Goal: Task Accomplishment & Management: Manage account settings

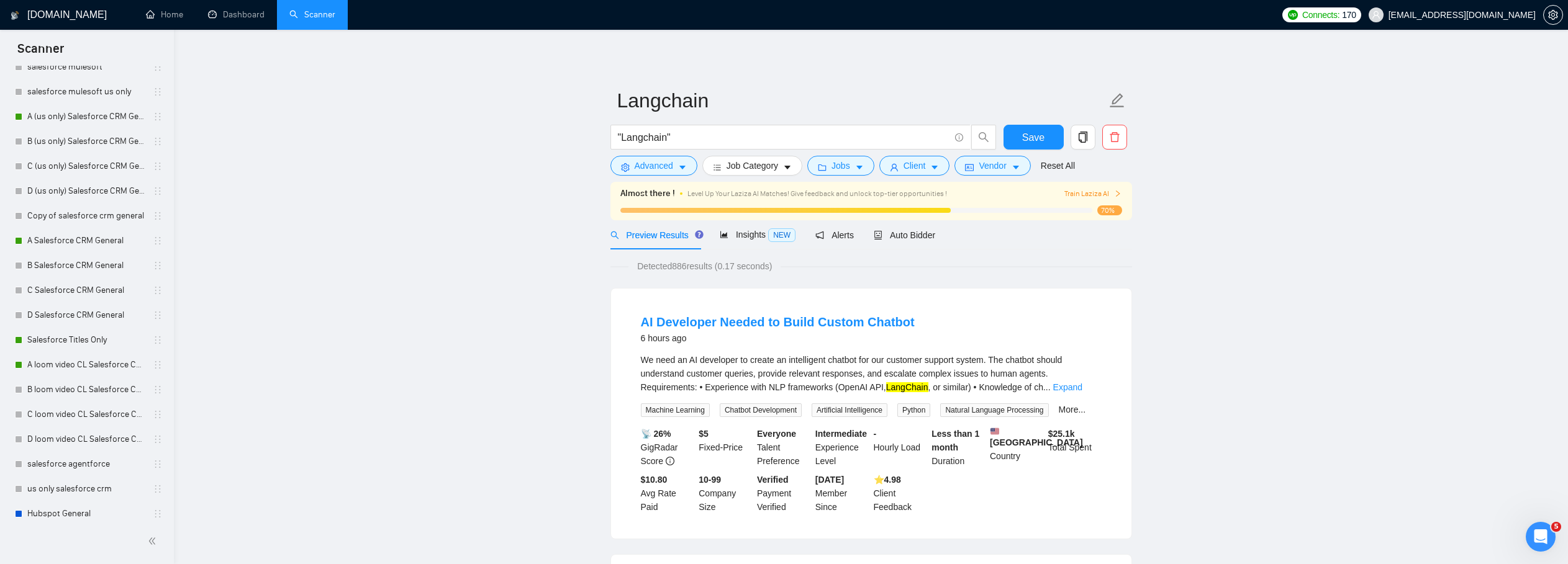
scroll to position [2, 0]
click at [221, 9] on link "Dashboard" at bounding box center [236, 14] width 56 height 11
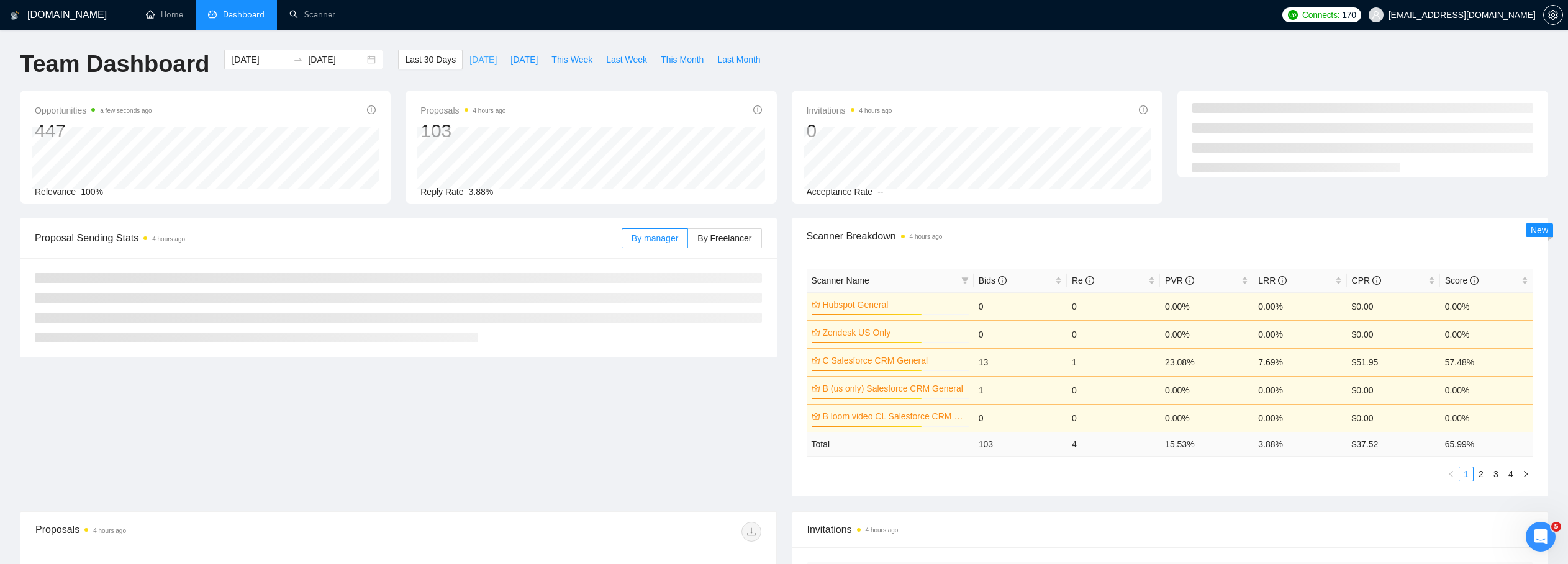
click at [469, 60] on span "[DATE]" at bounding box center [482, 59] width 28 height 13
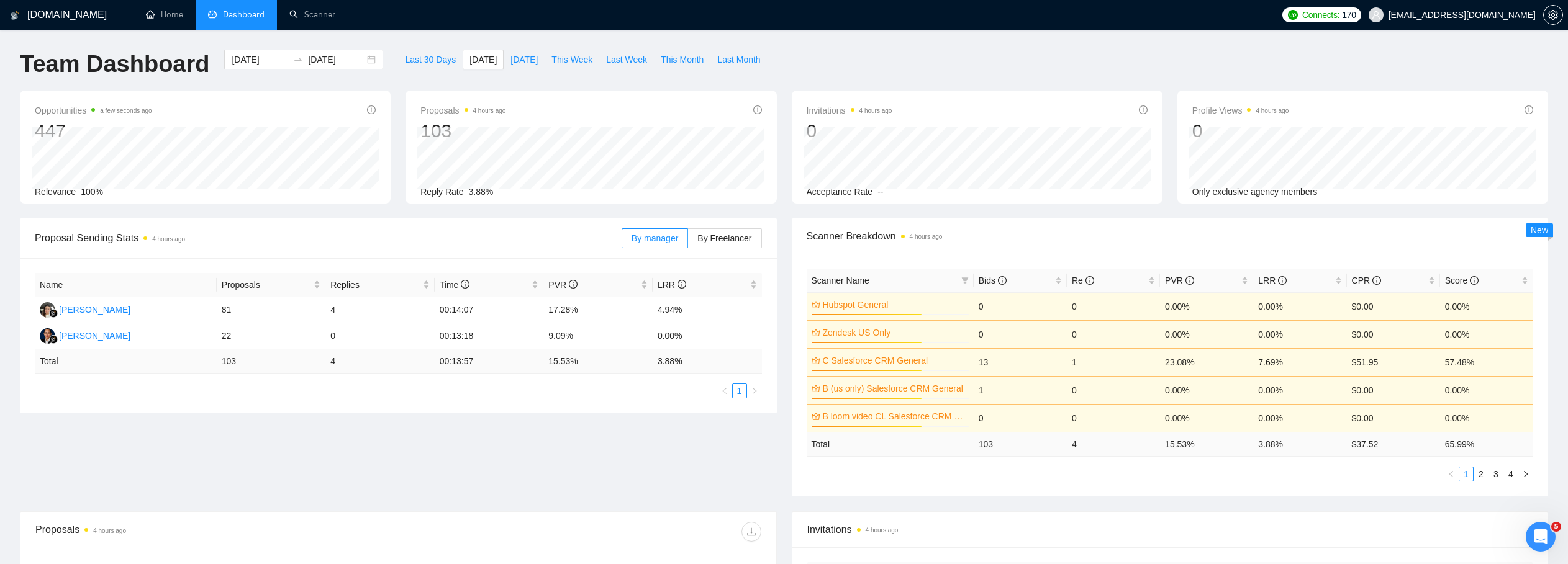
type input "[DATE]"
click at [319, 20] on link "Scanner" at bounding box center [312, 14] width 46 height 11
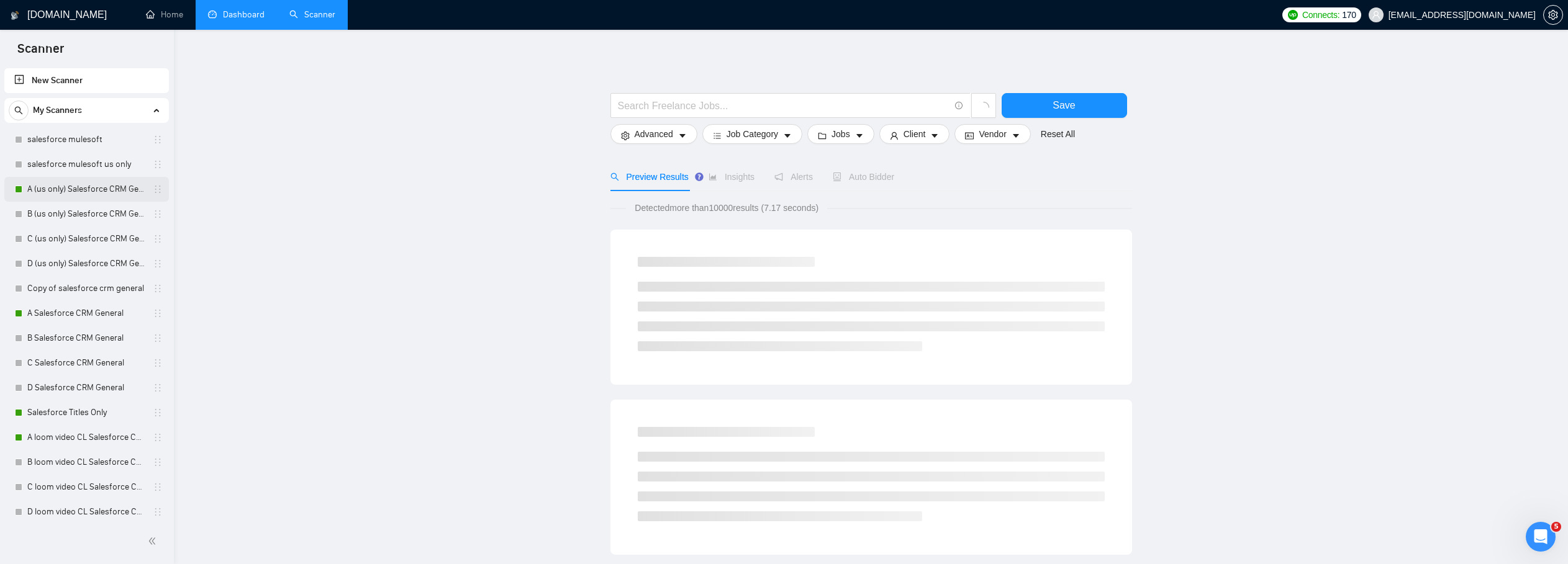
click at [93, 195] on link "A (us only) Salesforce CRM General" at bounding box center [86, 189] width 118 height 25
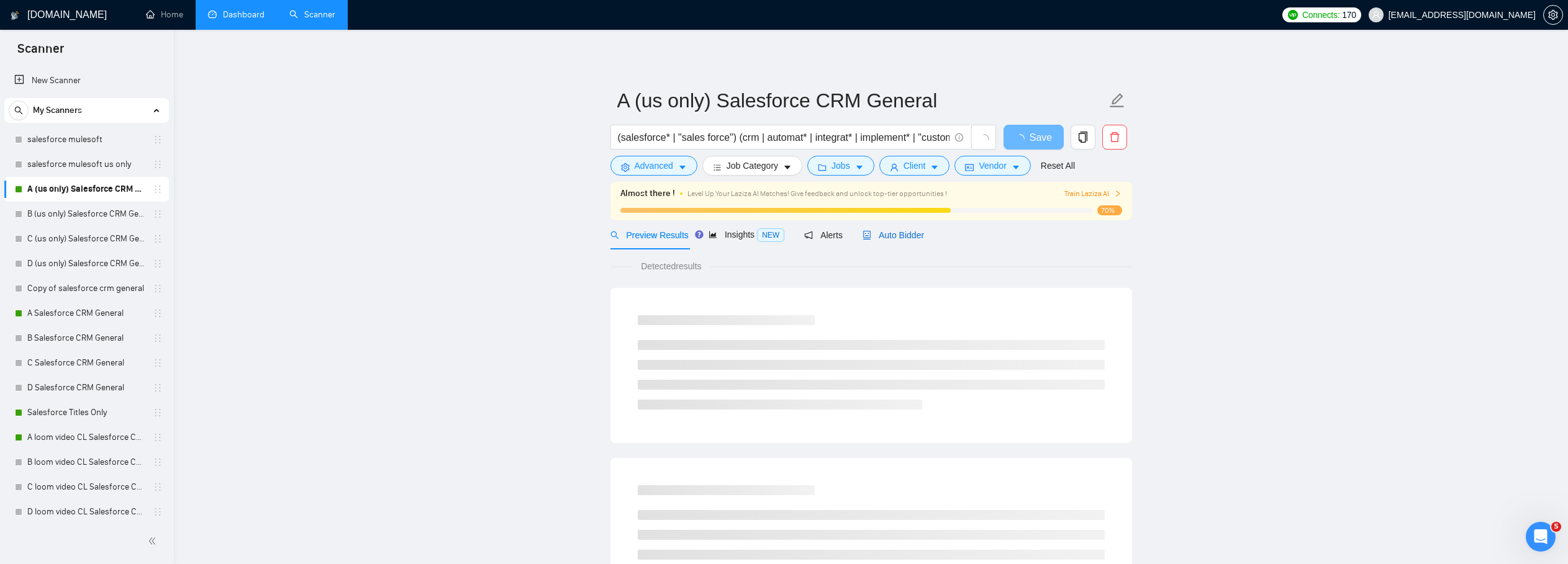
click at [876, 232] on div "Preview Results Insights NEW Alerts Auto Bidder" at bounding box center [767, 235] width 314 height 29
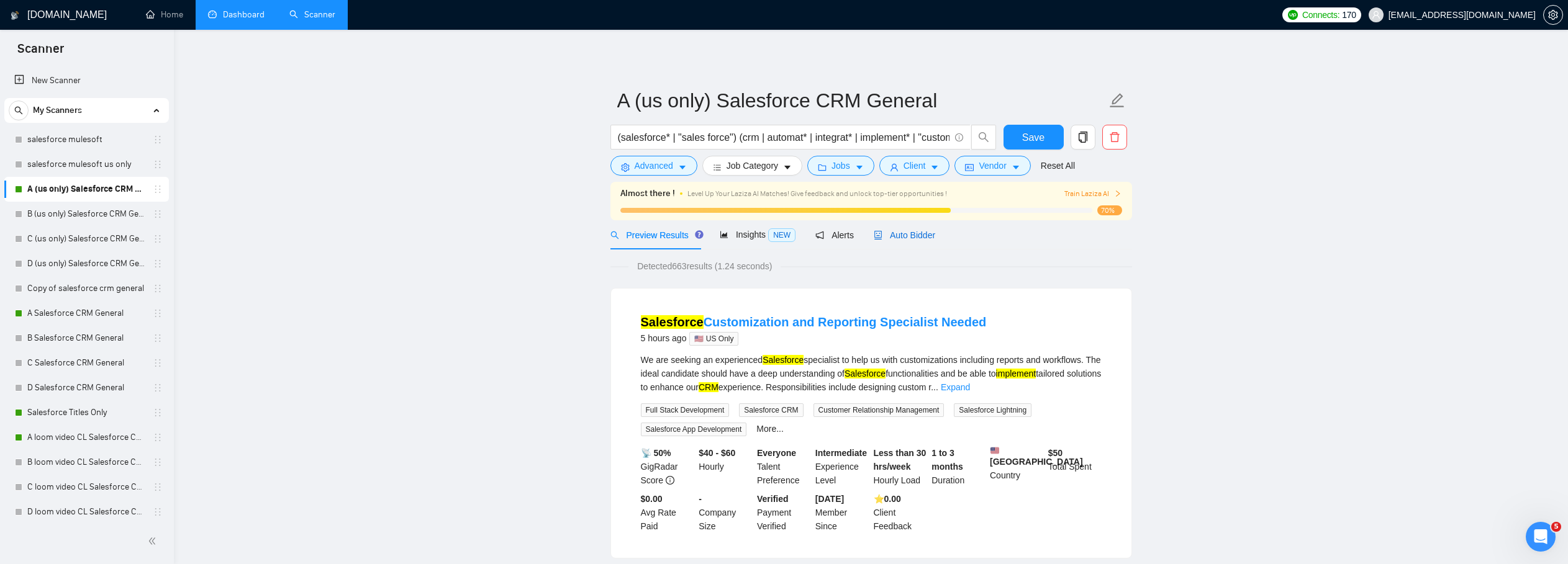
click at [901, 238] on span "Auto Bidder" at bounding box center [904, 235] width 61 height 10
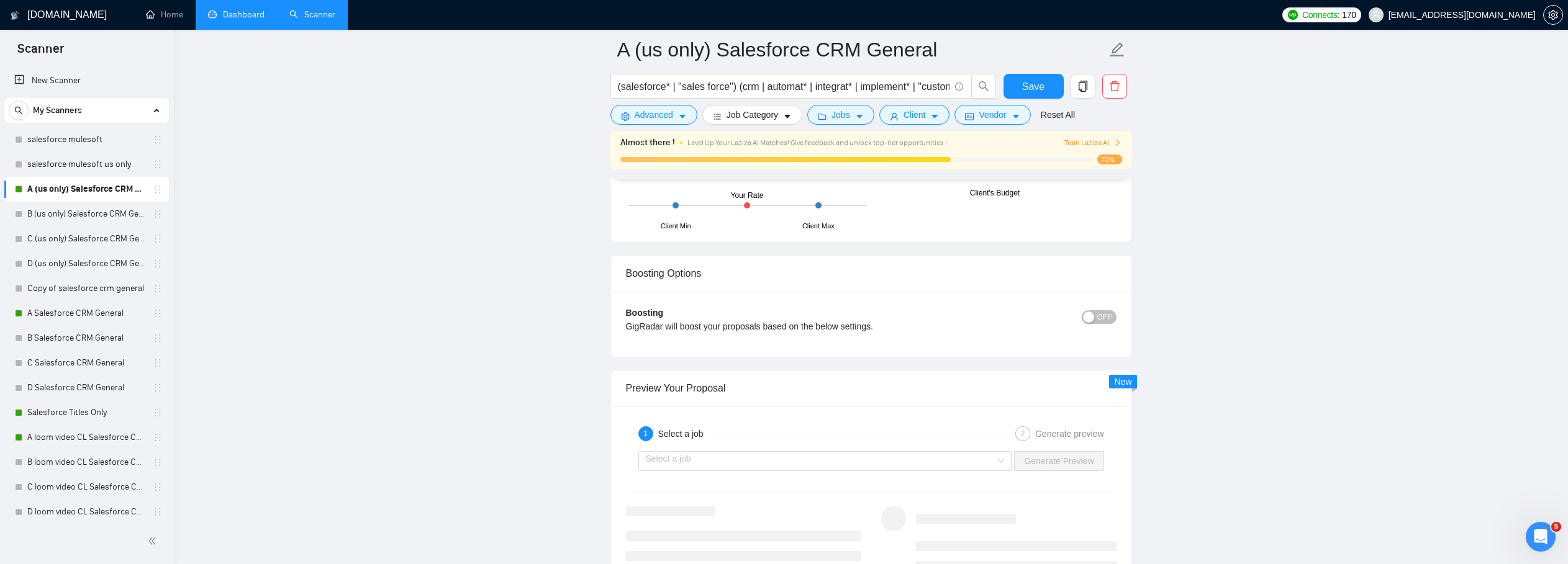
scroll to position [2208, 0]
click at [1094, 315] on div "button" at bounding box center [1088, 315] width 12 height 12
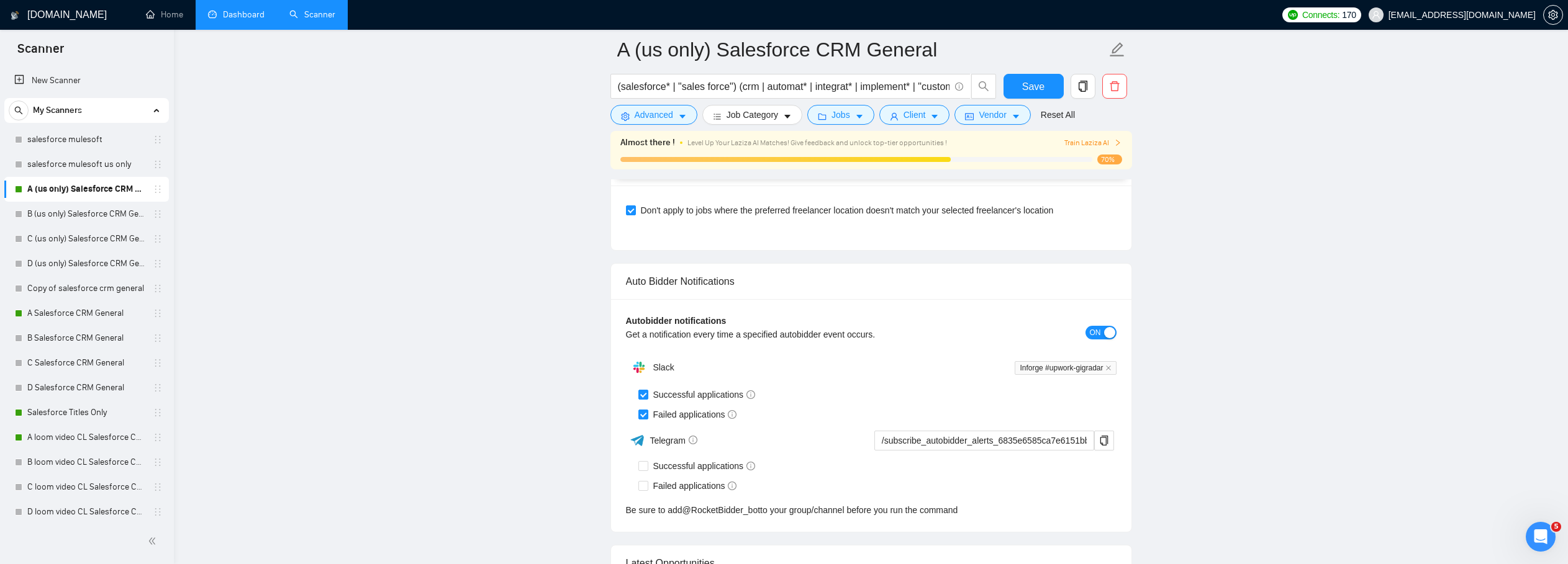
scroll to position [3033, 0]
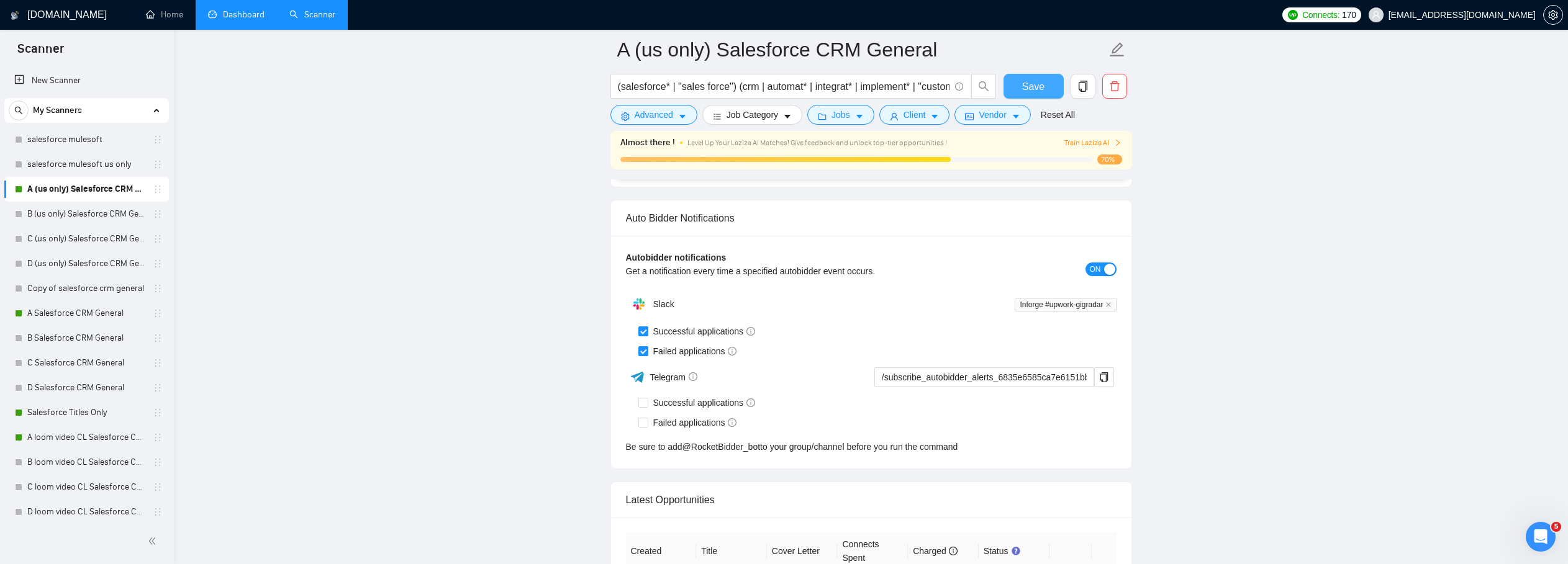
click at [1036, 76] on button "Save" at bounding box center [1033, 86] width 61 height 25
click at [81, 313] on link "A Salesforce CRM General" at bounding box center [86, 313] width 118 height 25
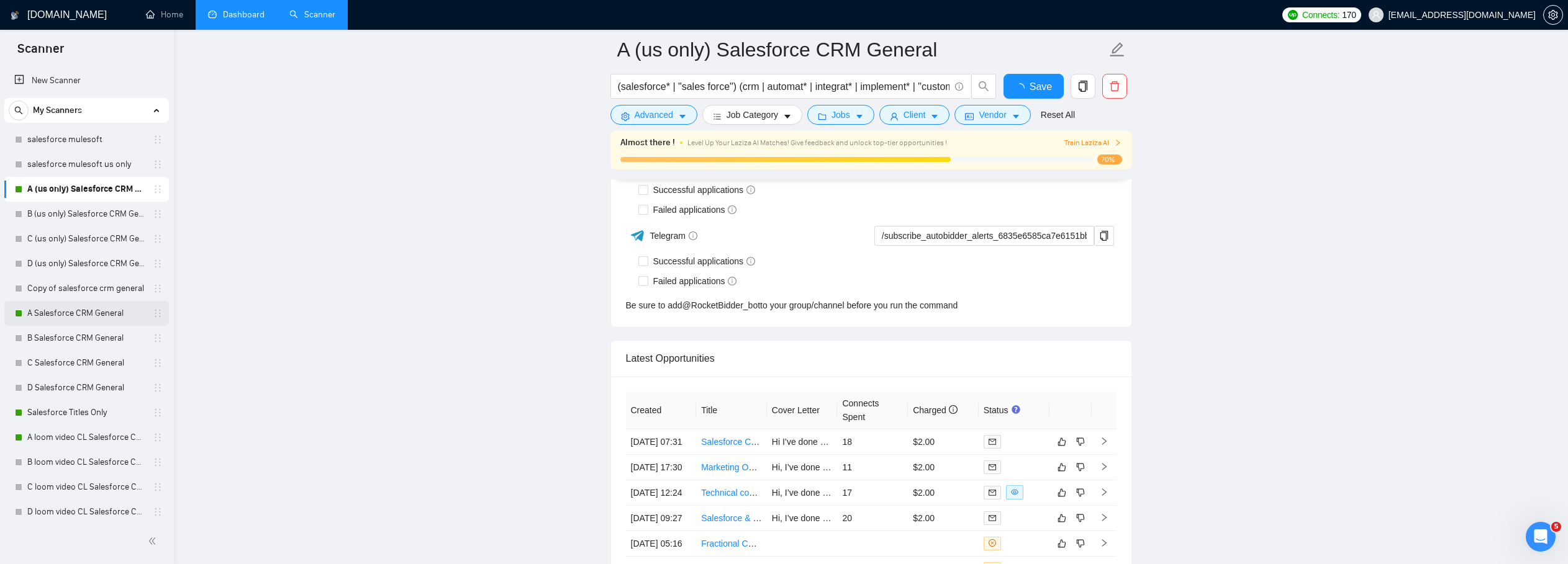
checkbox input "true"
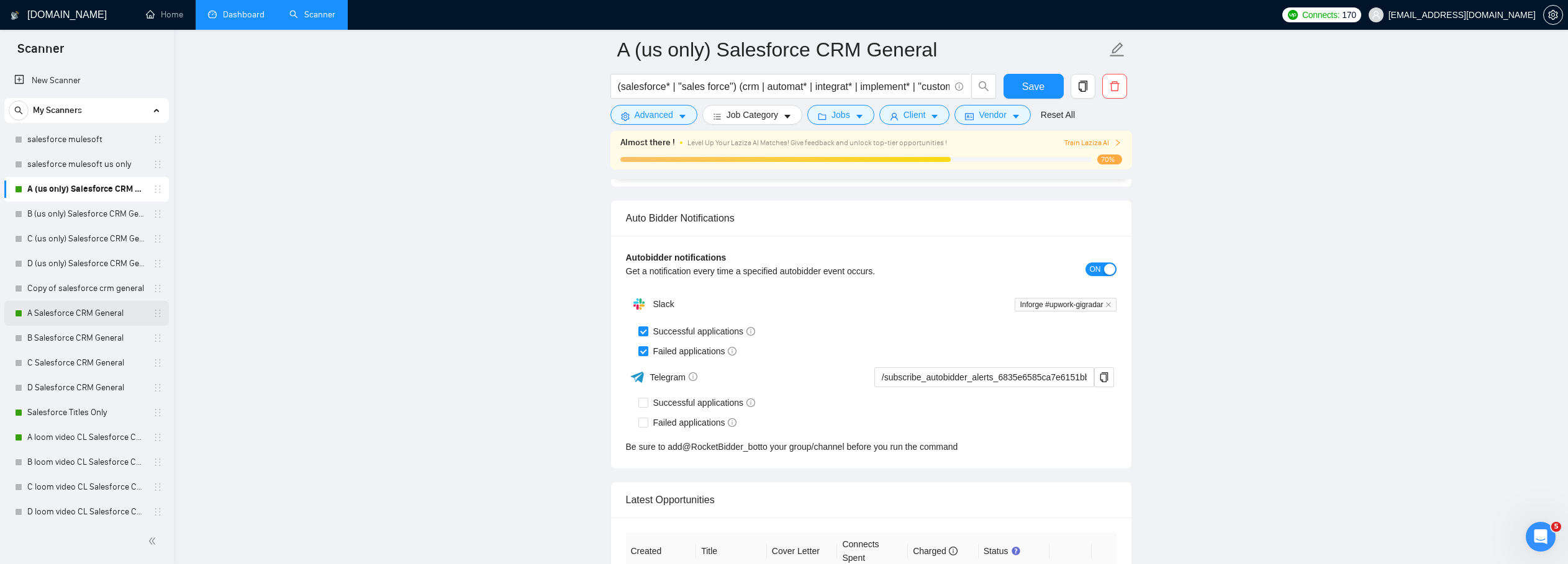
click at [80, 318] on link "A Salesforce CRM General" at bounding box center [86, 313] width 118 height 25
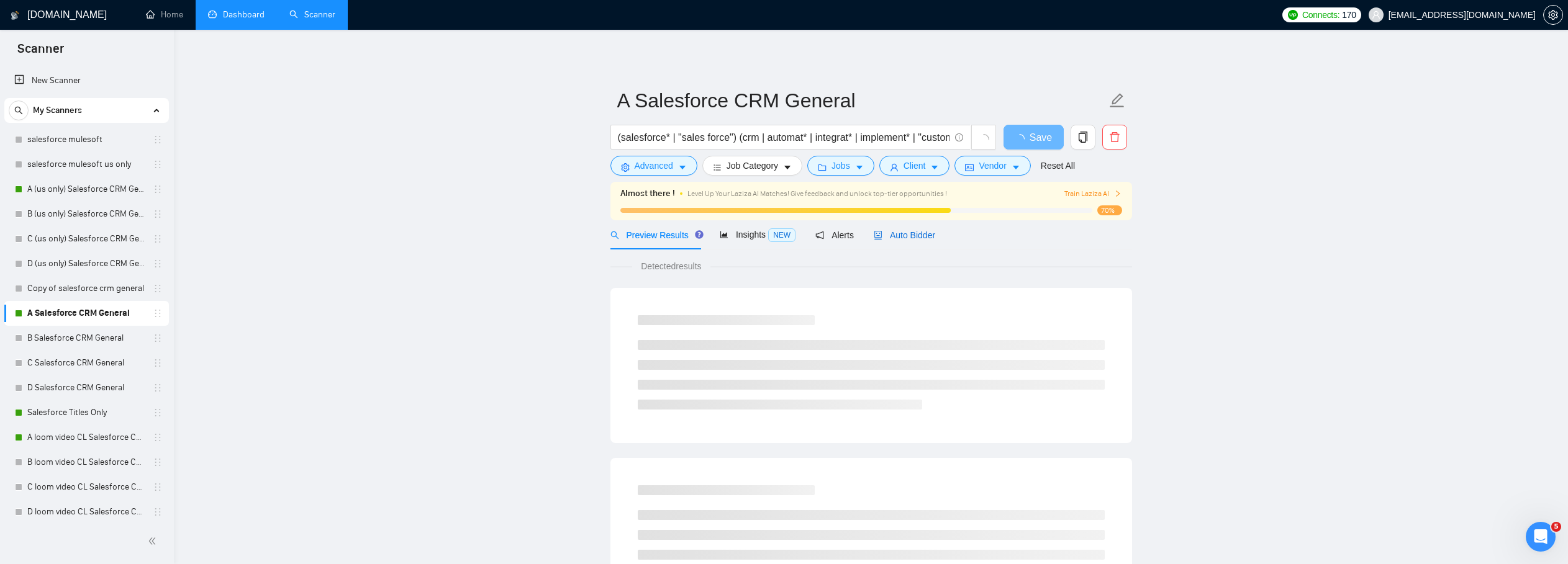
click at [906, 235] on span "Auto Bidder" at bounding box center [904, 235] width 61 height 10
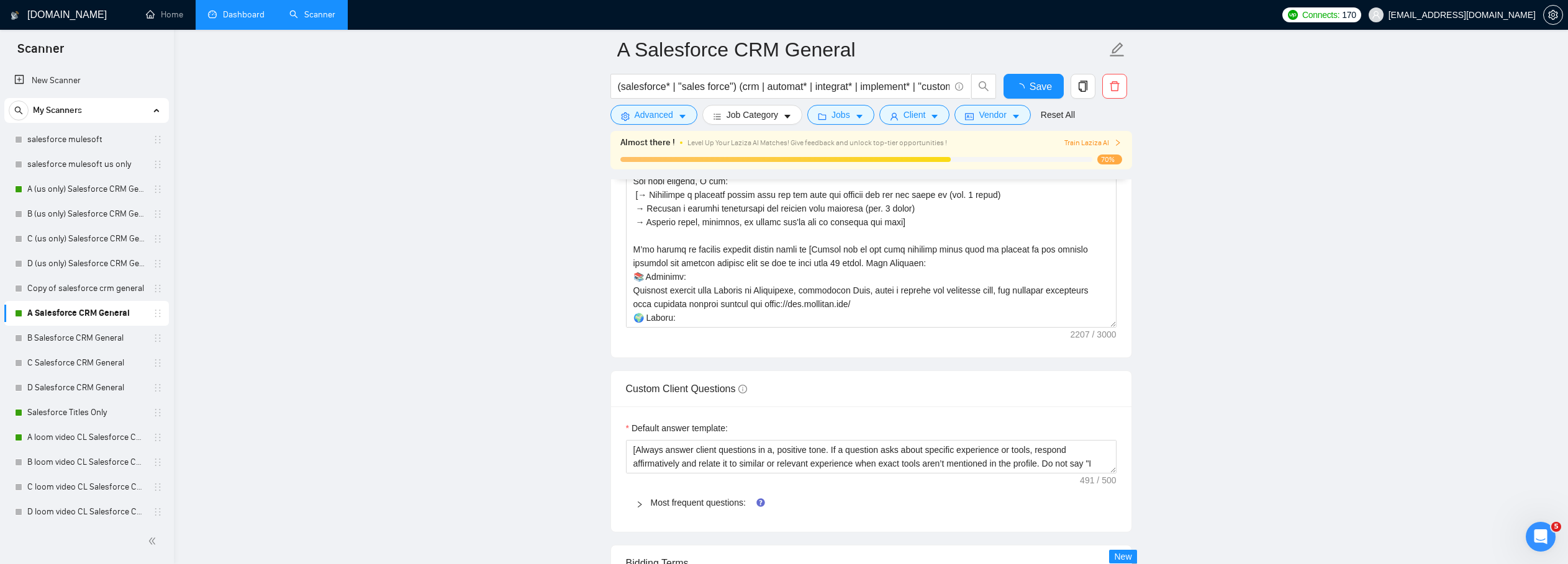
scroll to position [2075, 0]
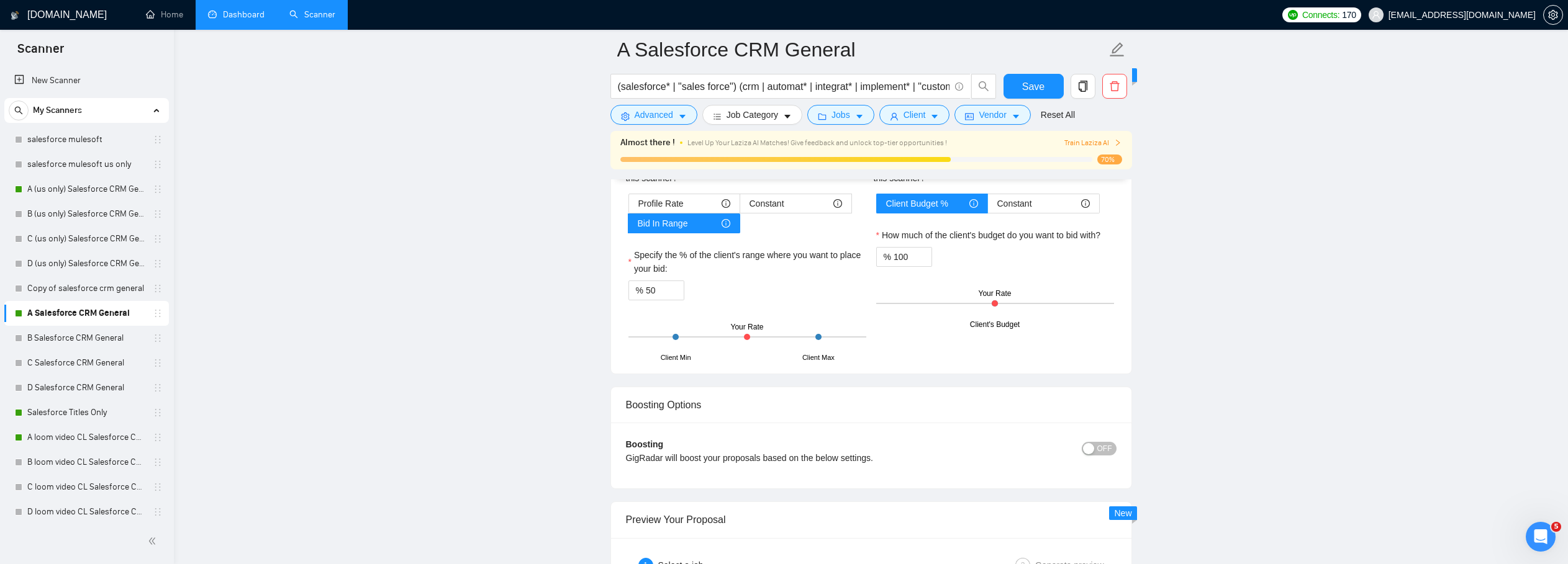
click at [1094, 448] on div "button" at bounding box center [1088, 448] width 12 height 12
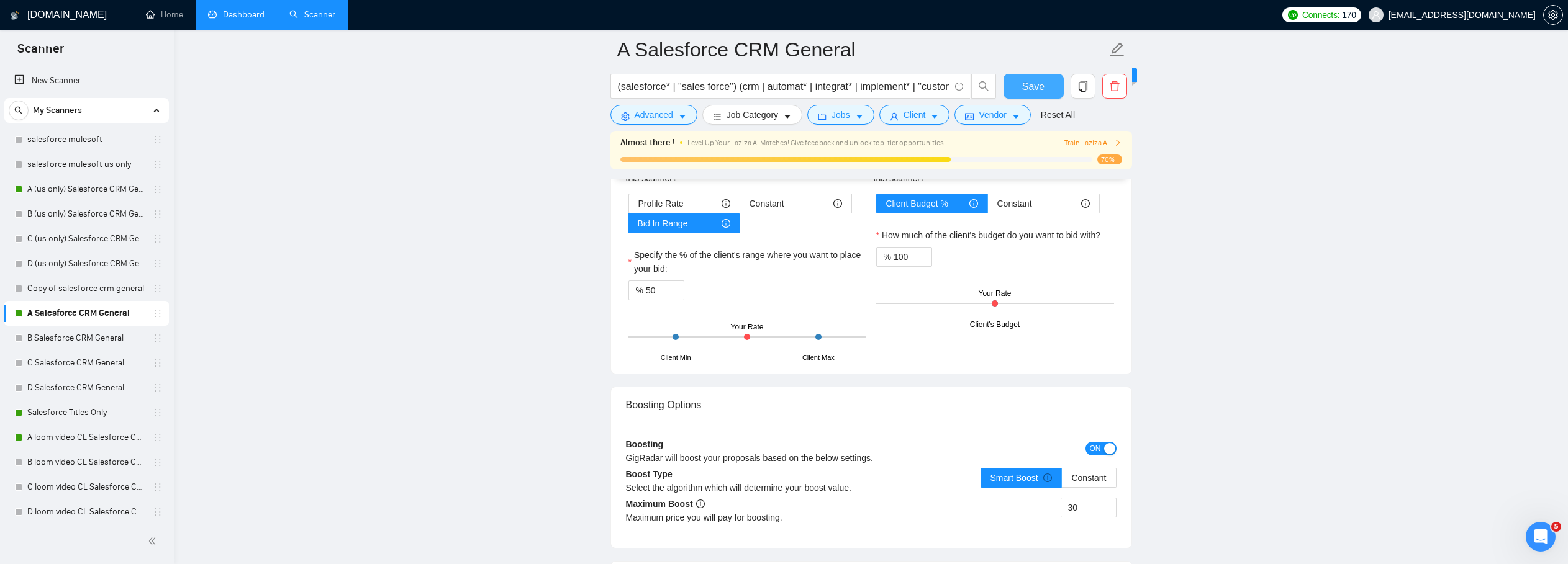
click at [1035, 87] on span "Save" at bounding box center [1032, 86] width 22 height 15
click at [65, 415] on link "Salesforce Titles Only" at bounding box center [86, 413] width 118 height 25
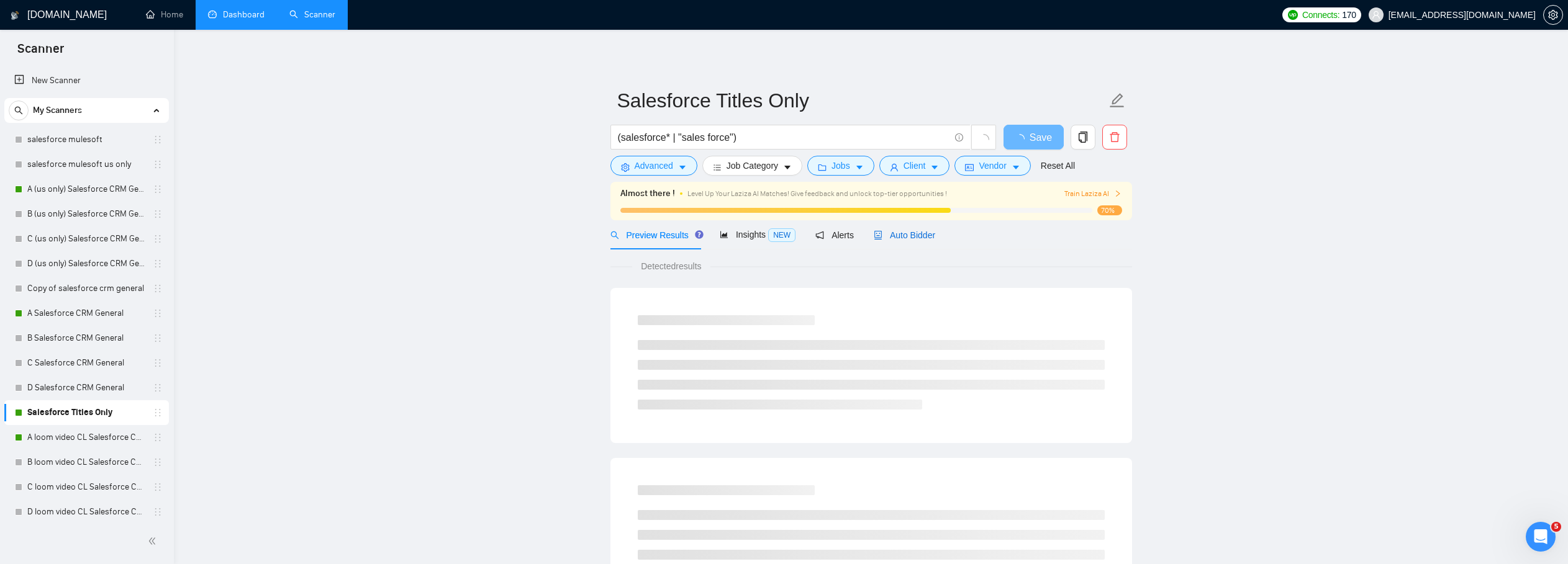
click at [887, 230] on span "Auto Bidder" at bounding box center [904, 235] width 61 height 10
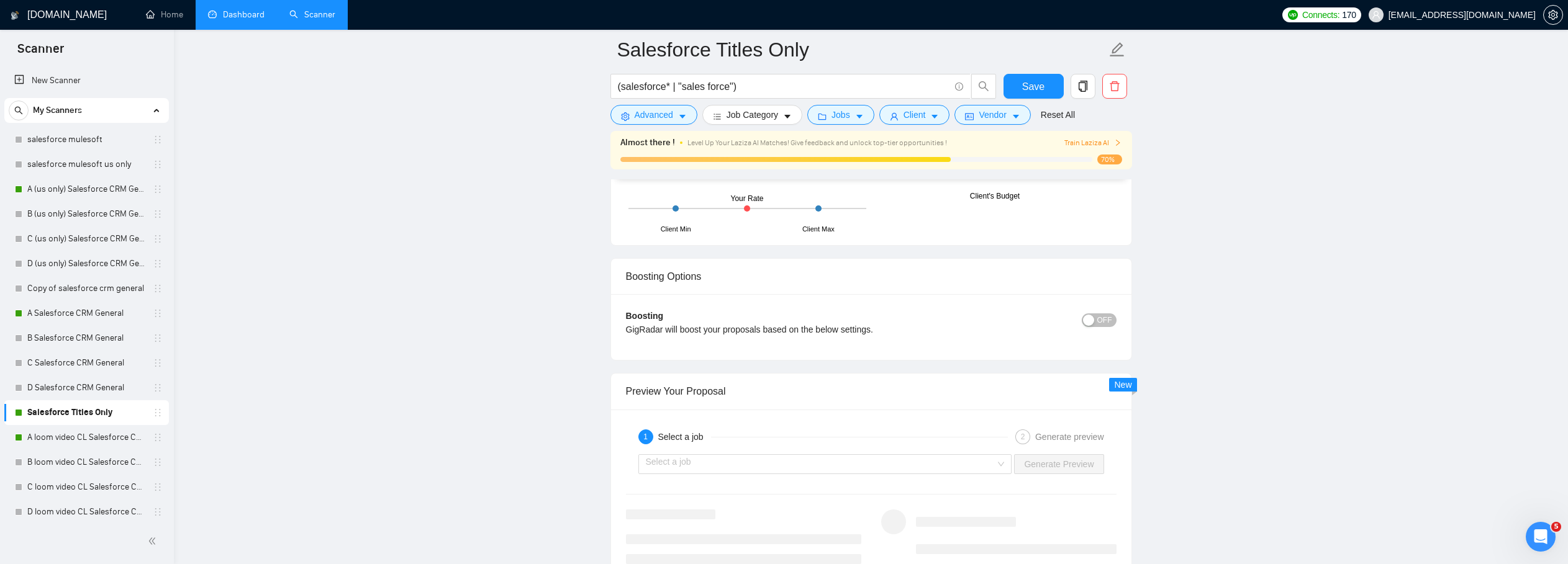
scroll to position [2206, 0]
click at [1090, 317] on div "button" at bounding box center [1088, 317] width 12 height 12
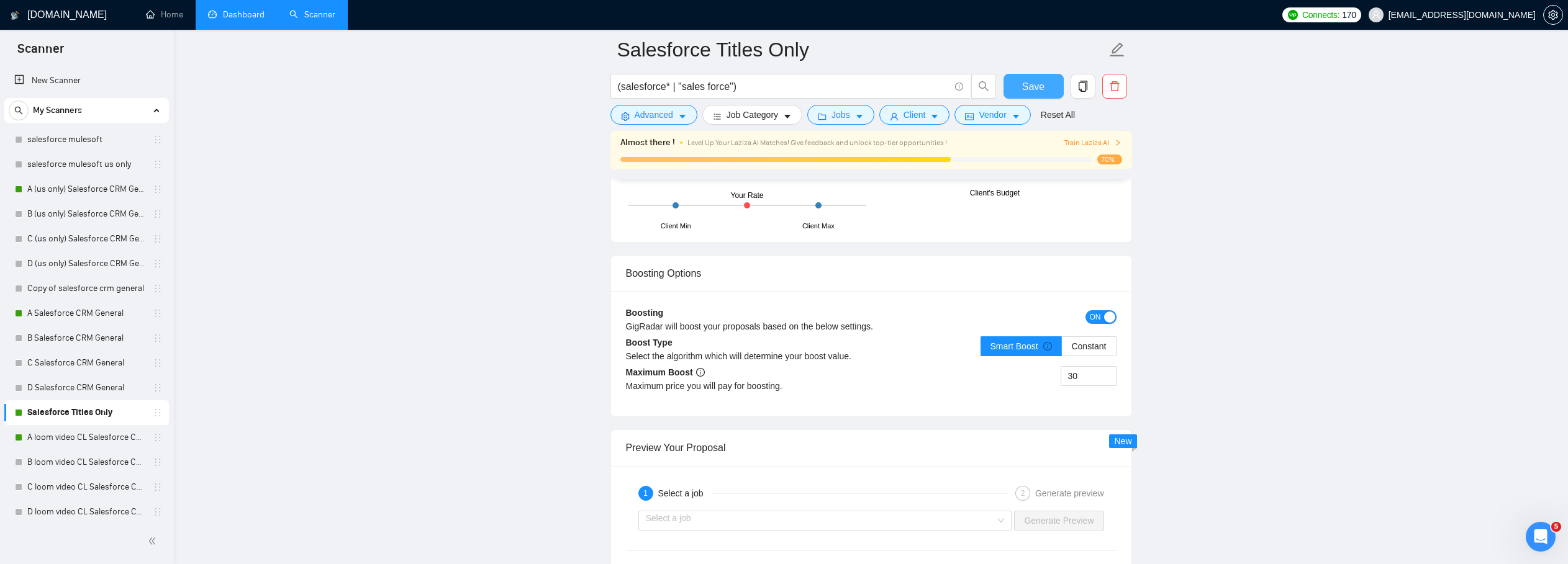
click at [1005, 89] on button "Save" at bounding box center [1033, 86] width 61 height 25
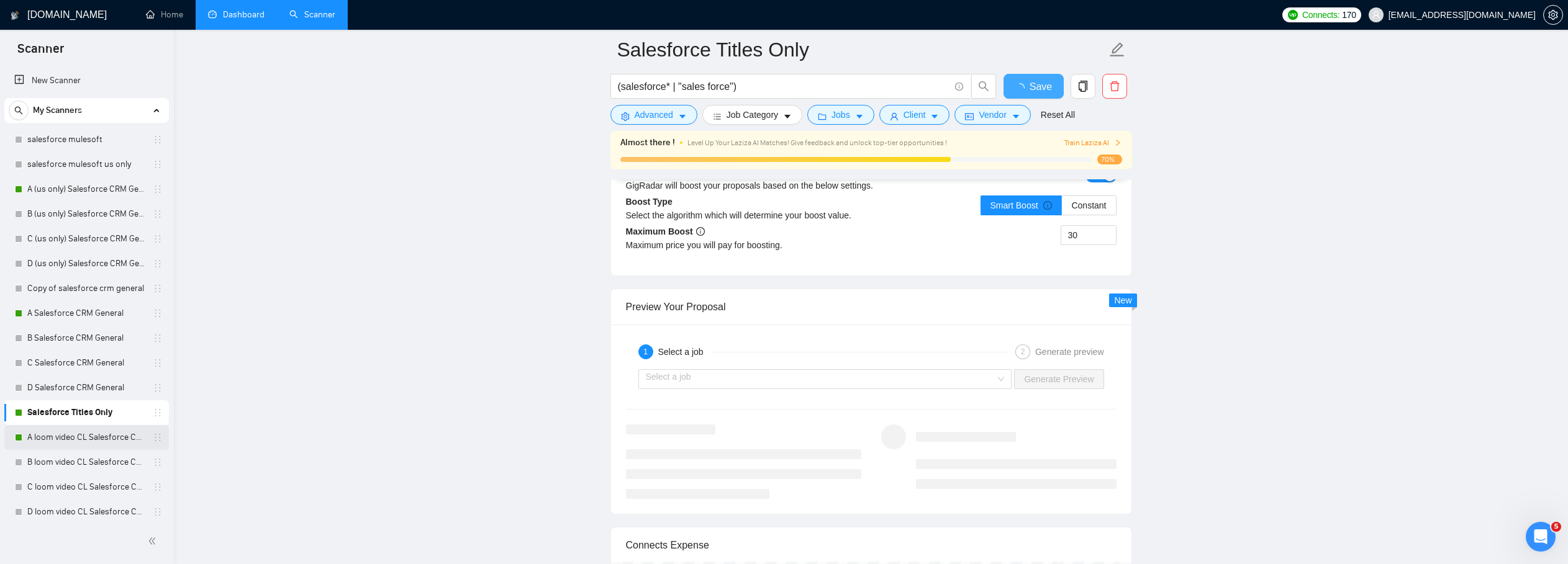
checkbox input "true"
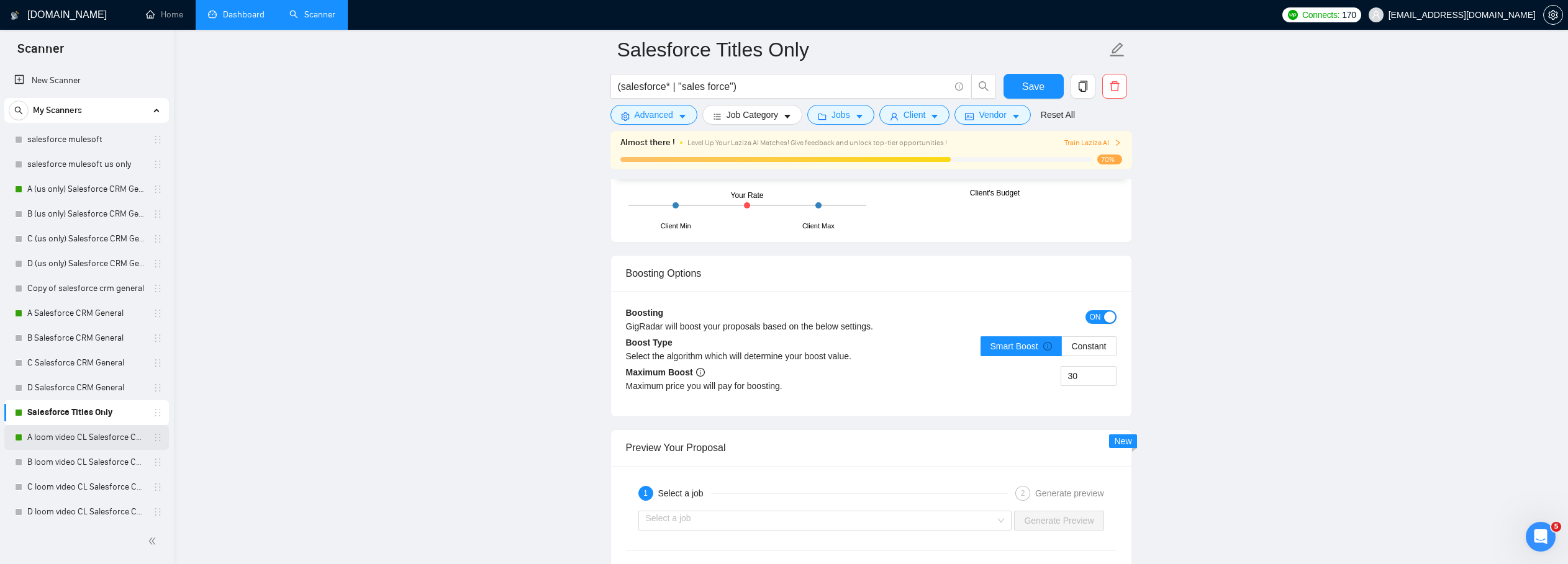
click at [102, 447] on link "A loom video CL Salesforce CRM General" at bounding box center [86, 438] width 118 height 25
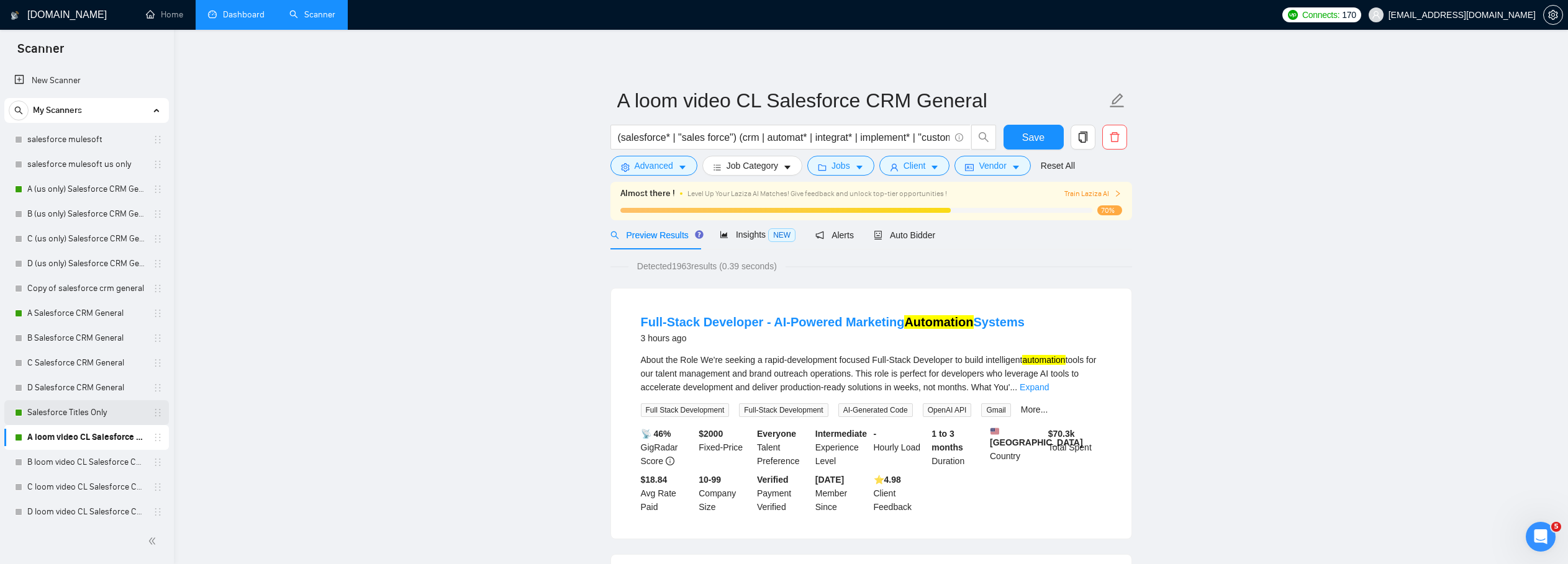
click at [71, 418] on link "Salesforce Titles Only" at bounding box center [86, 413] width 118 height 25
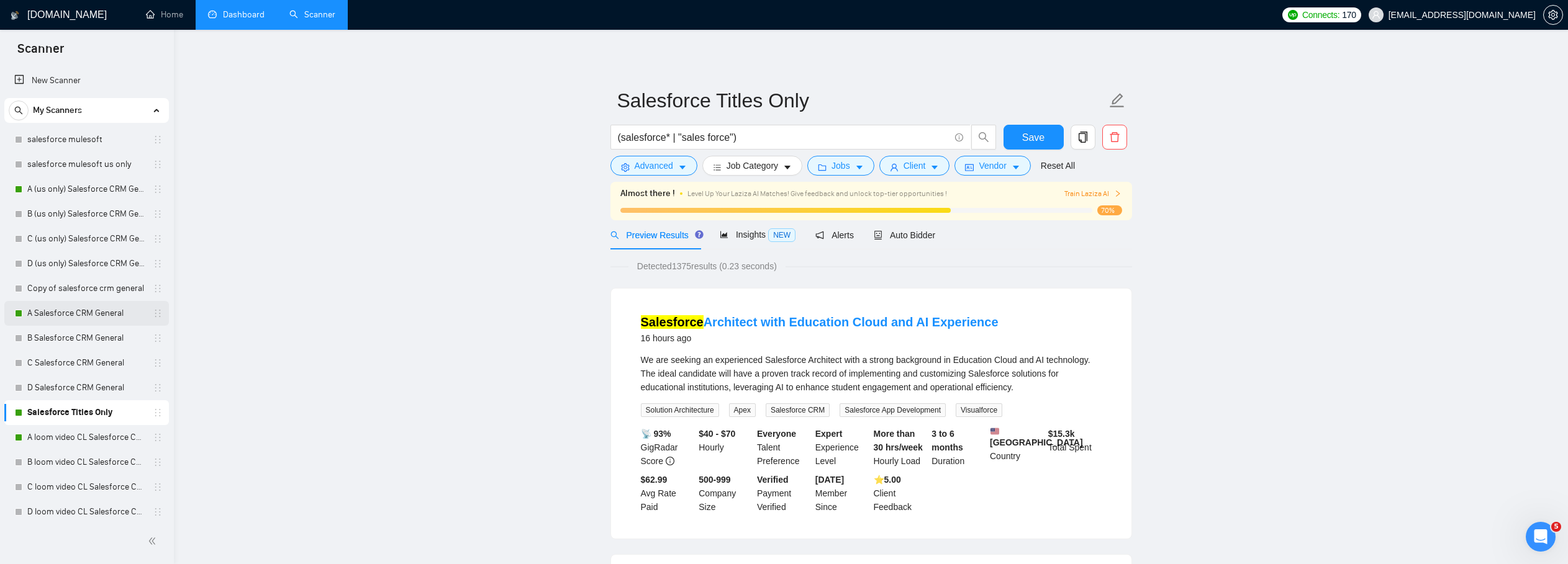
click at [73, 322] on link "A Salesforce CRM General" at bounding box center [86, 313] width 118 height 25
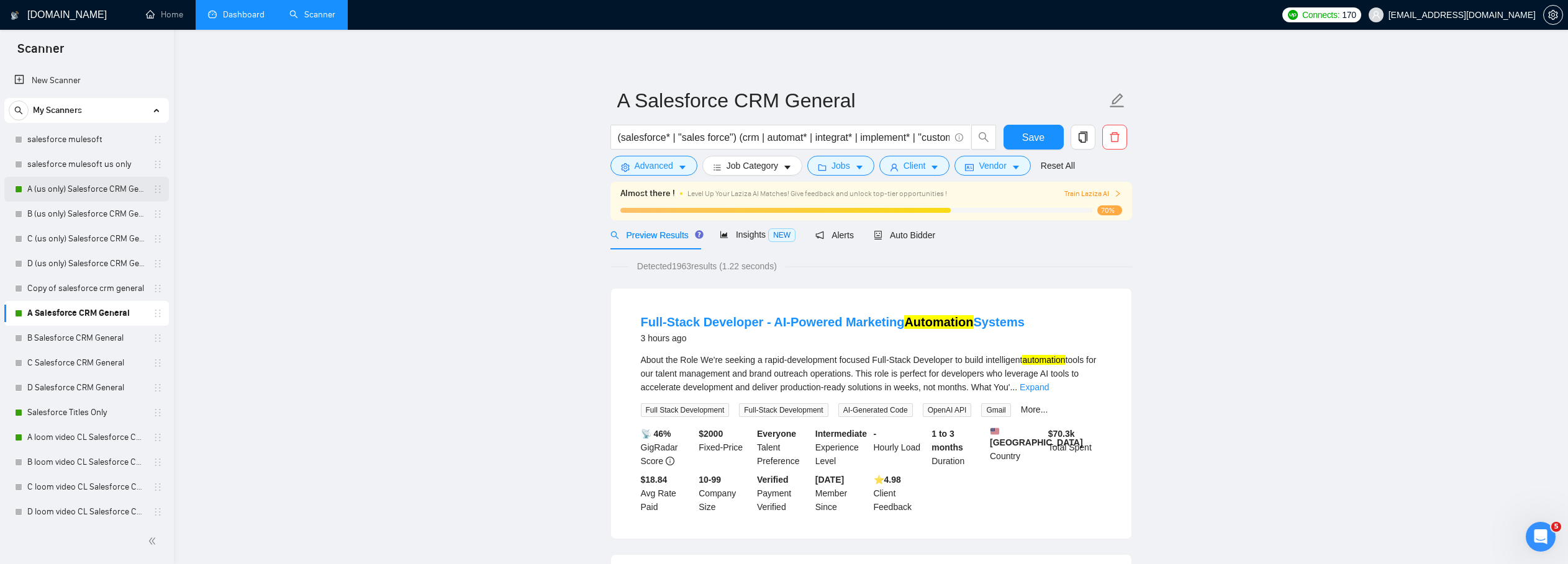
click at [77, 194] on link "A (us only) Salesforce CRM General" at bounding box center [86, 189] width 118 height 25
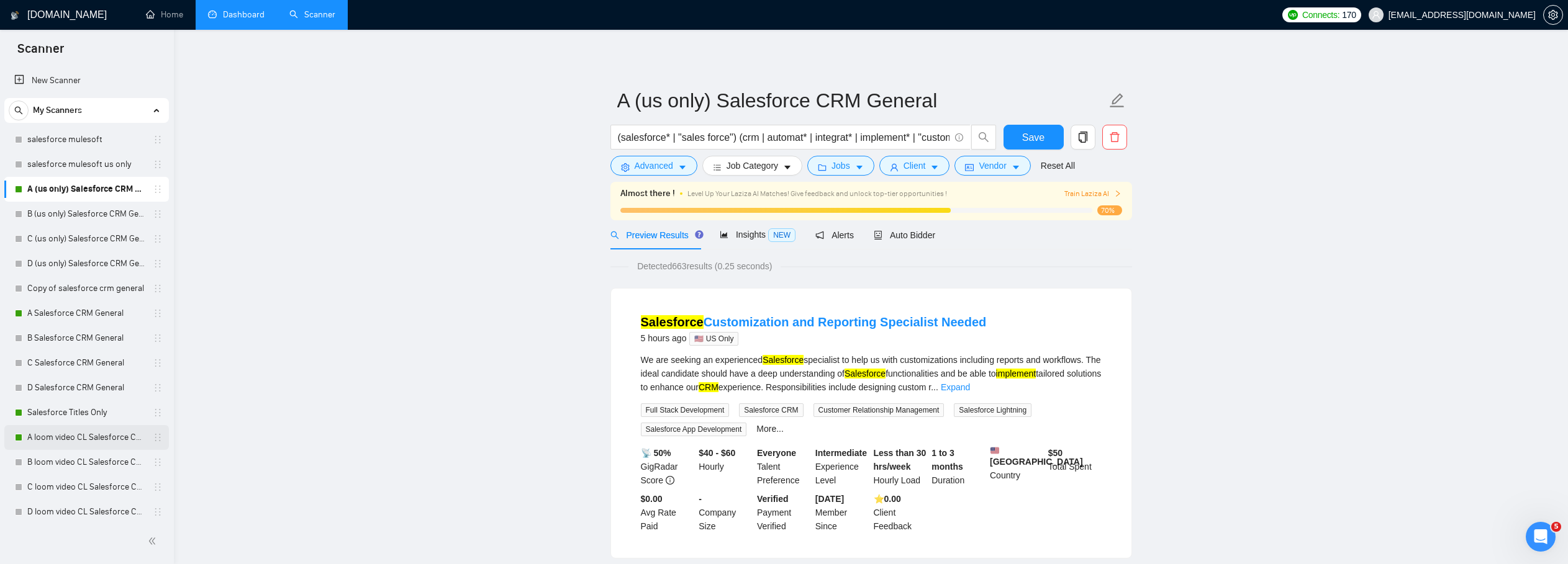
click at [78, 435] on link "A loom video CL Salesforce CRM General" at bounding box center [86, 438] width 118 height 25
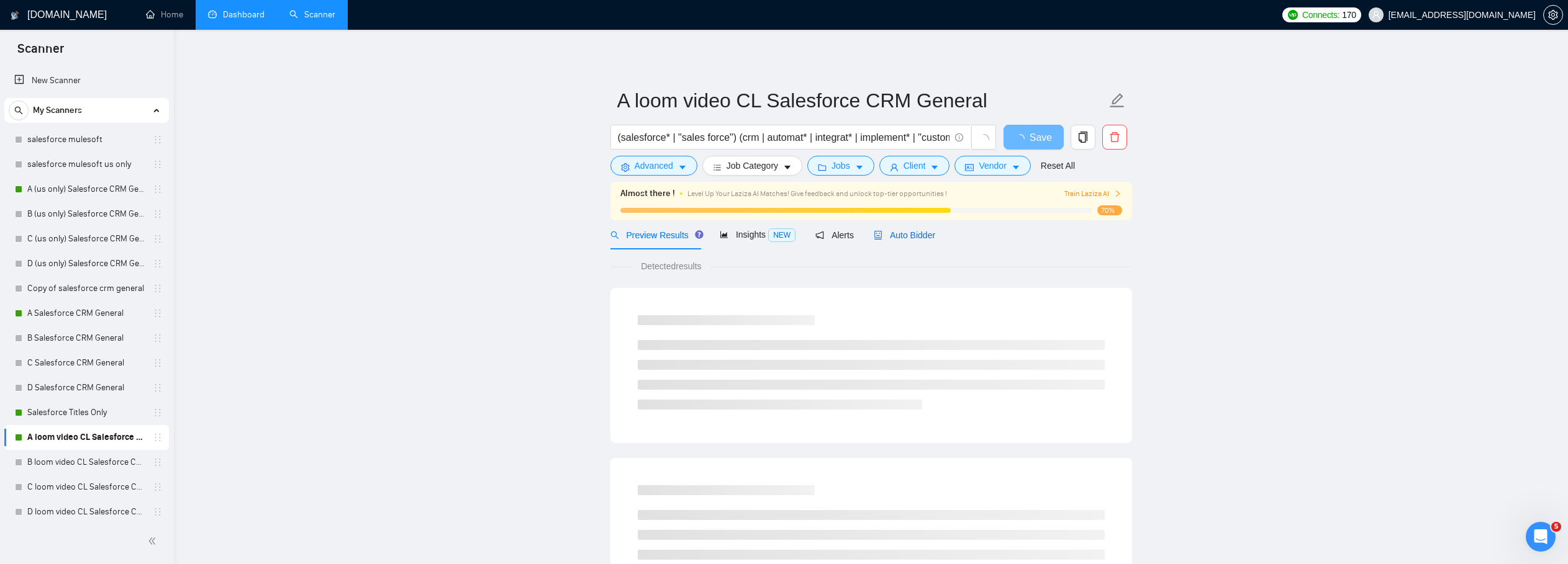
click at [896, 233] on span "Auto Bidder" at bounding box center [904, 235] width 61 height 10
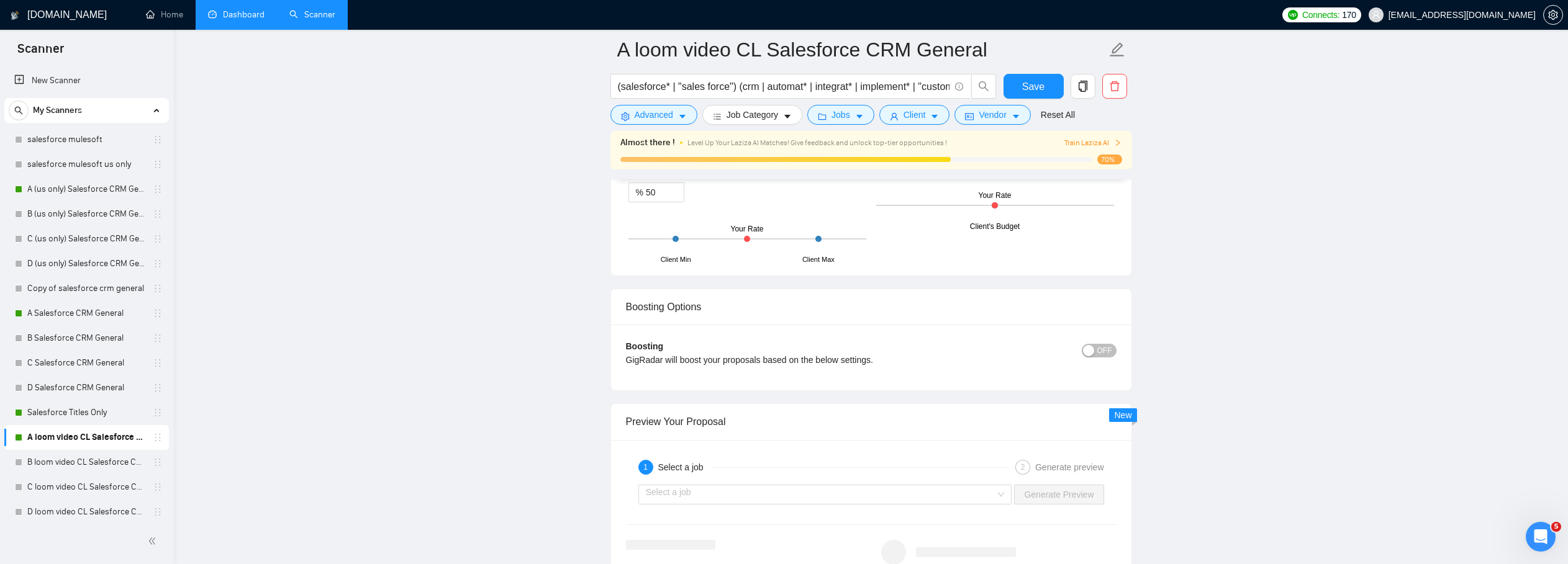
scroll to position [2200, 0]
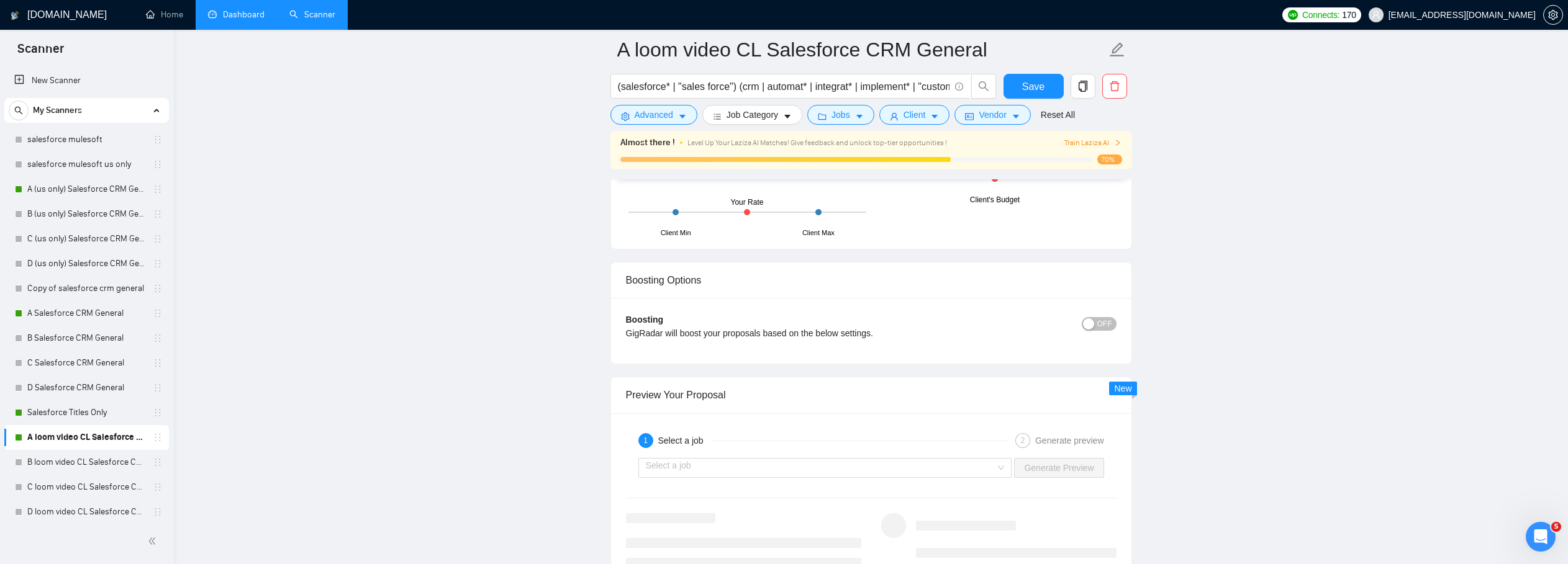
click at [1110, 327] on span "OFF" at bounding box center [1104, 324] width 15 height 13
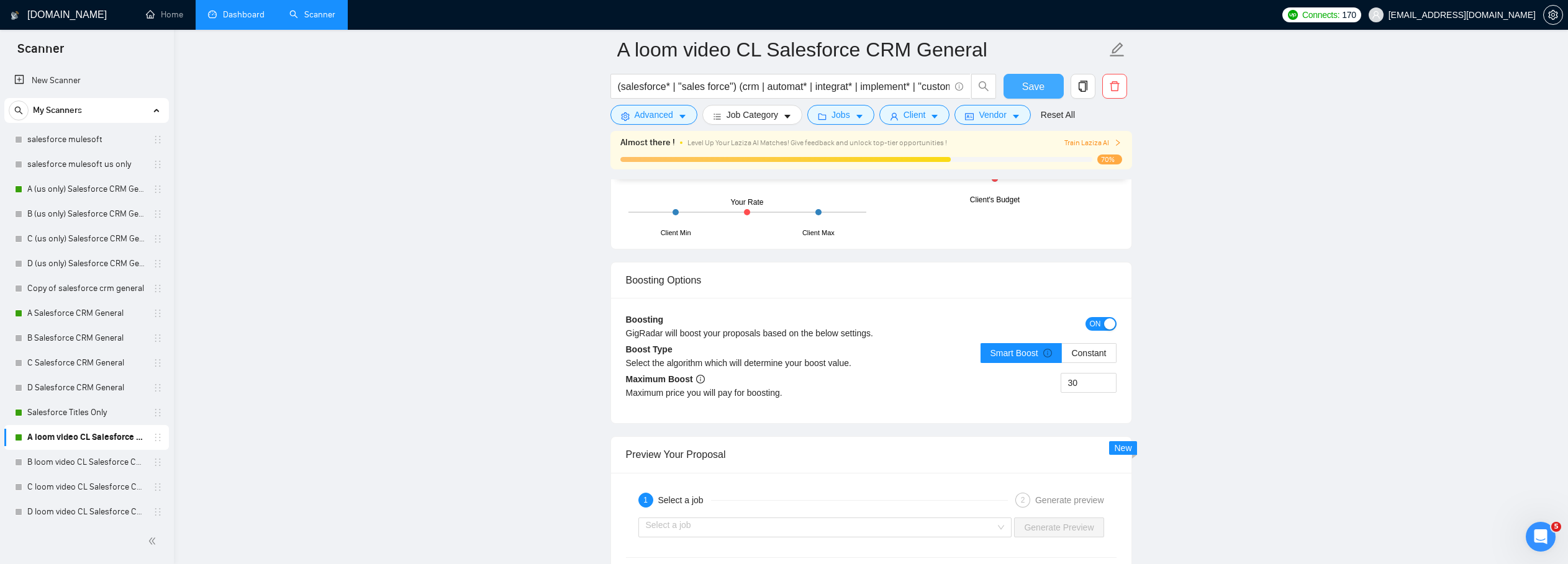
click at [1038, 89] on span "Save" at bounding box center [1032, 86] width 22 height 15
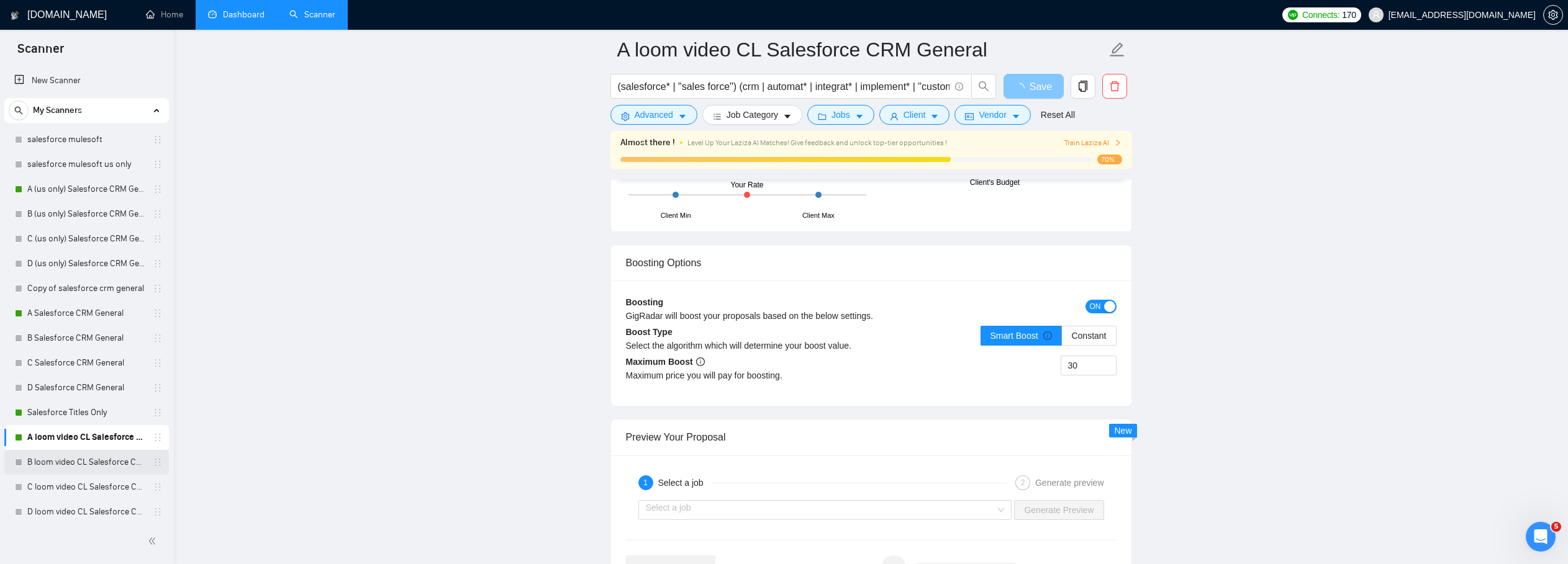
scroll to position [328, 0]
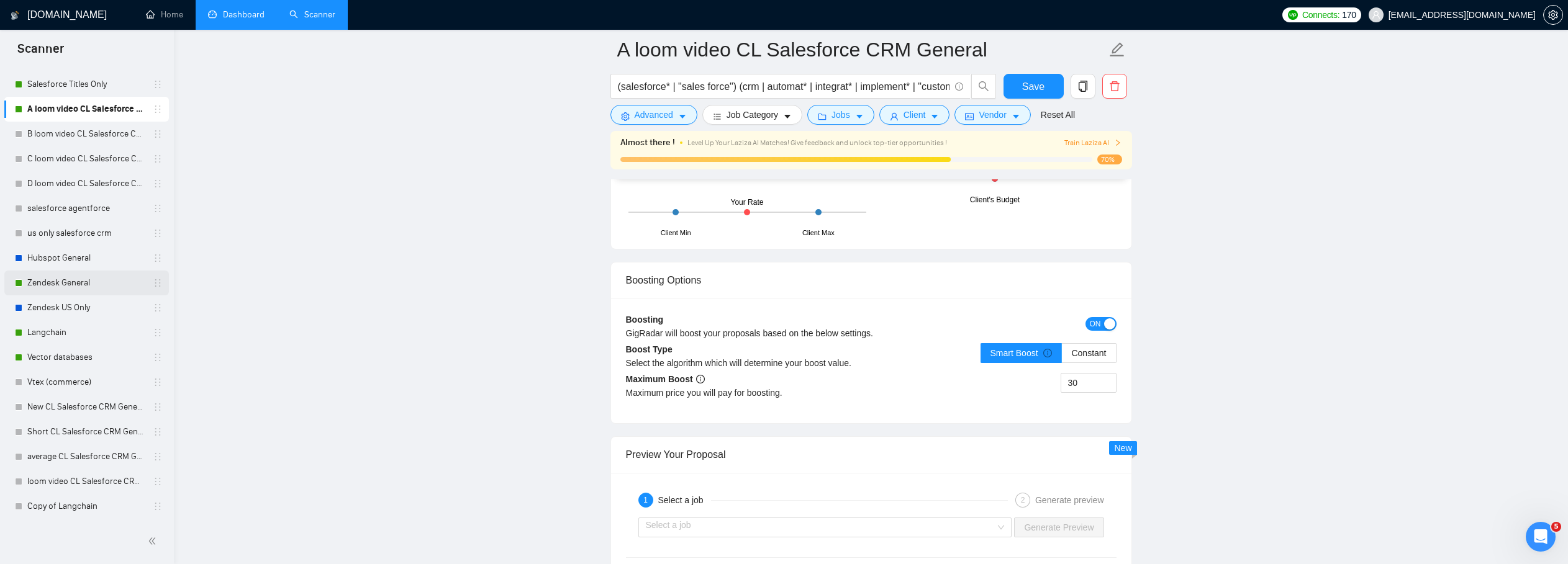
click at [69, 285] on link "Zendesk General" at bounding box center [86, 283] width 118 height 25
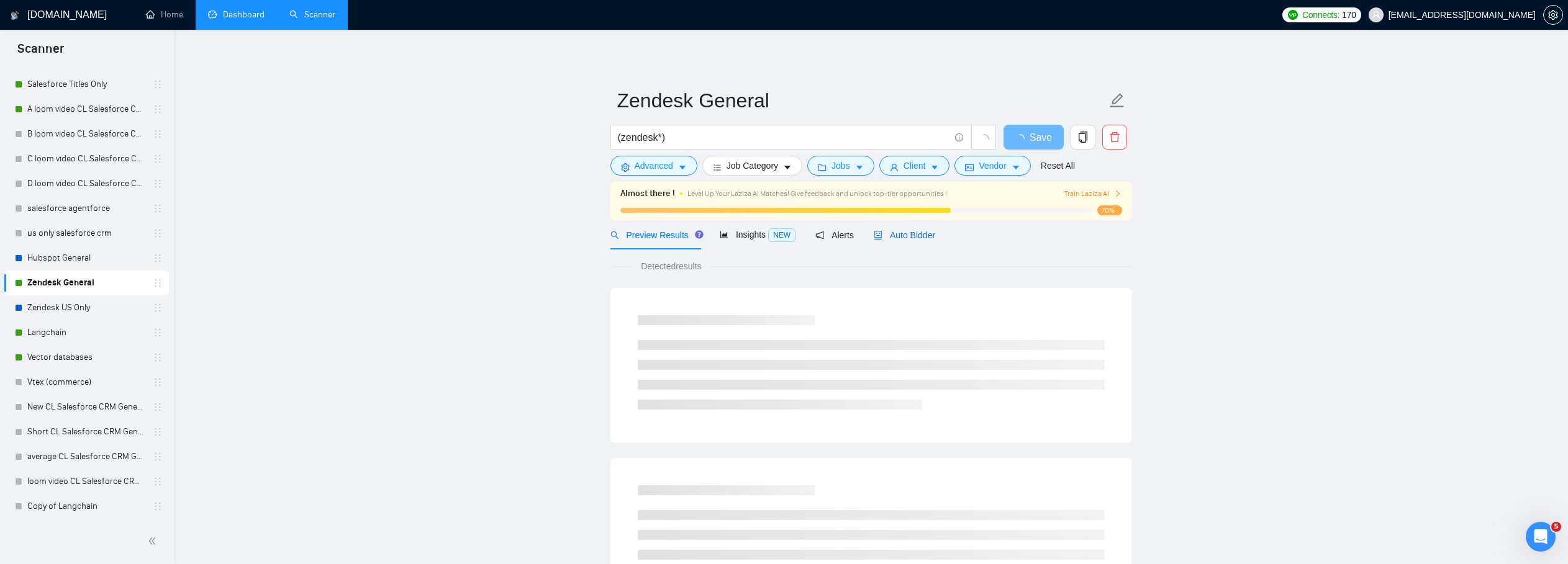
click at [925, 236] on span "Auto Bidder" at bounding box center [904, 235] width 61 height 10
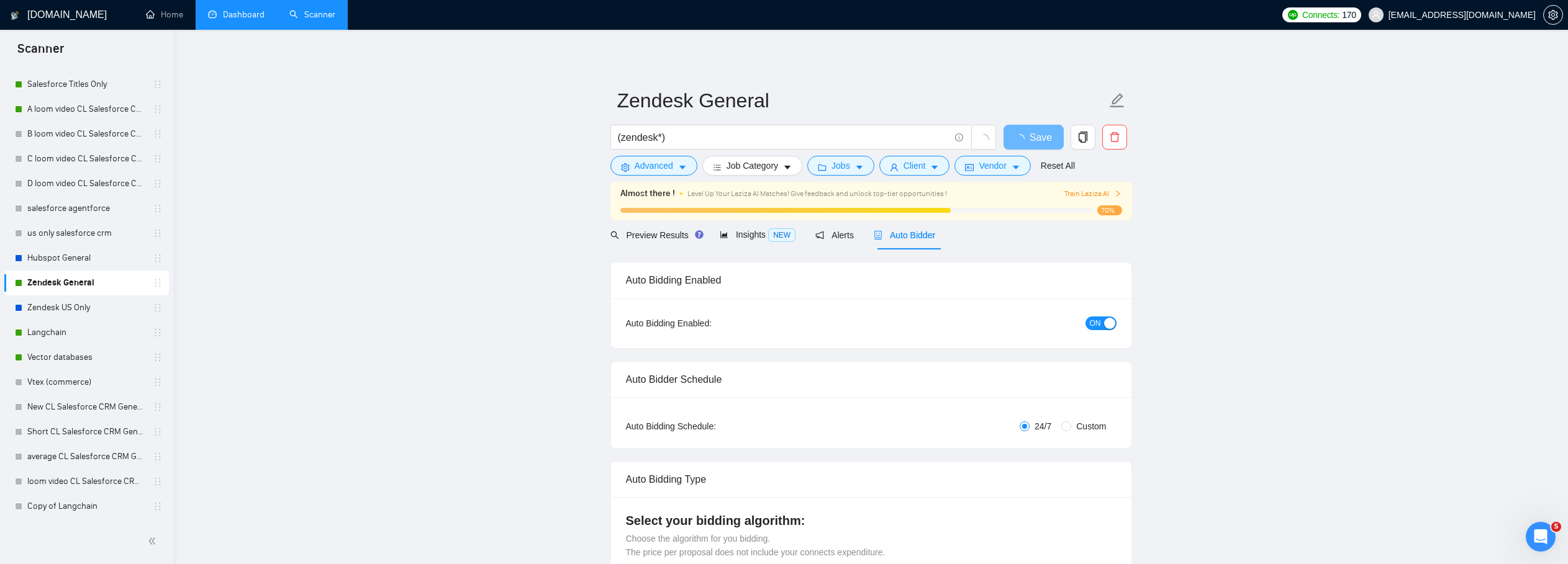
checkbox input "true"
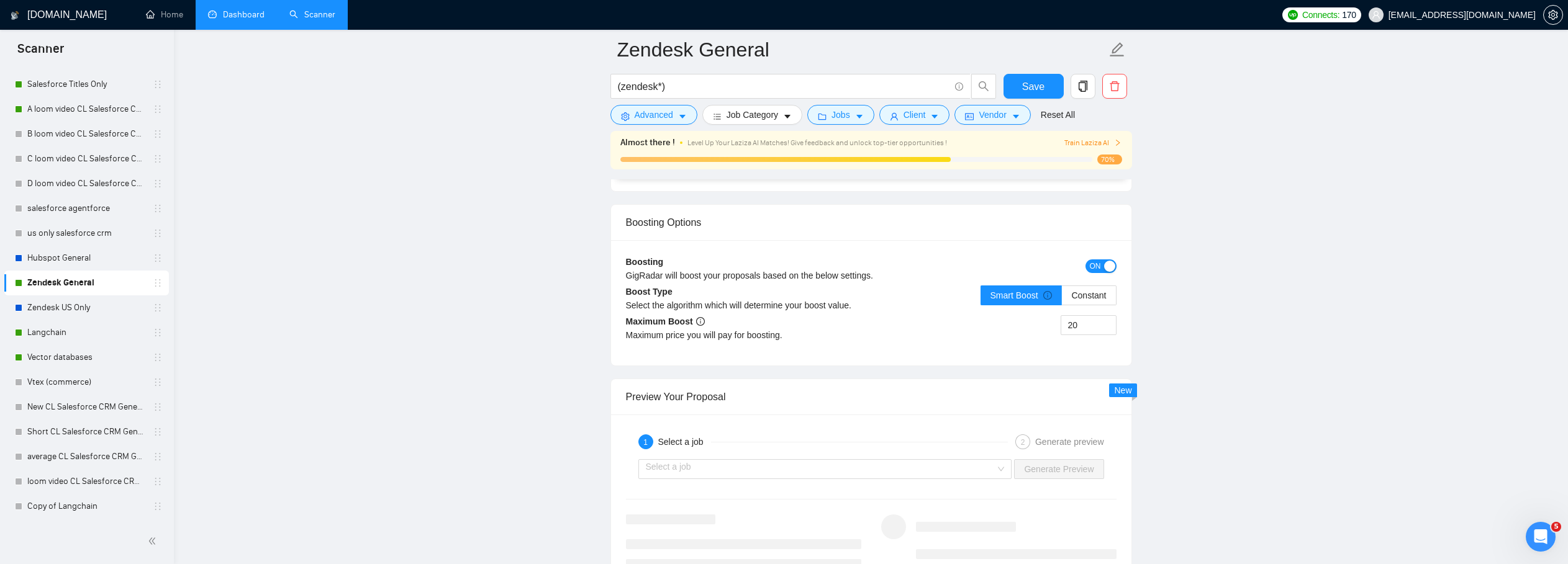
scroll to position [2215, 0]
click at [75, 334] on link "Langchain" at bounding box center [86, 333] width 118 height 25
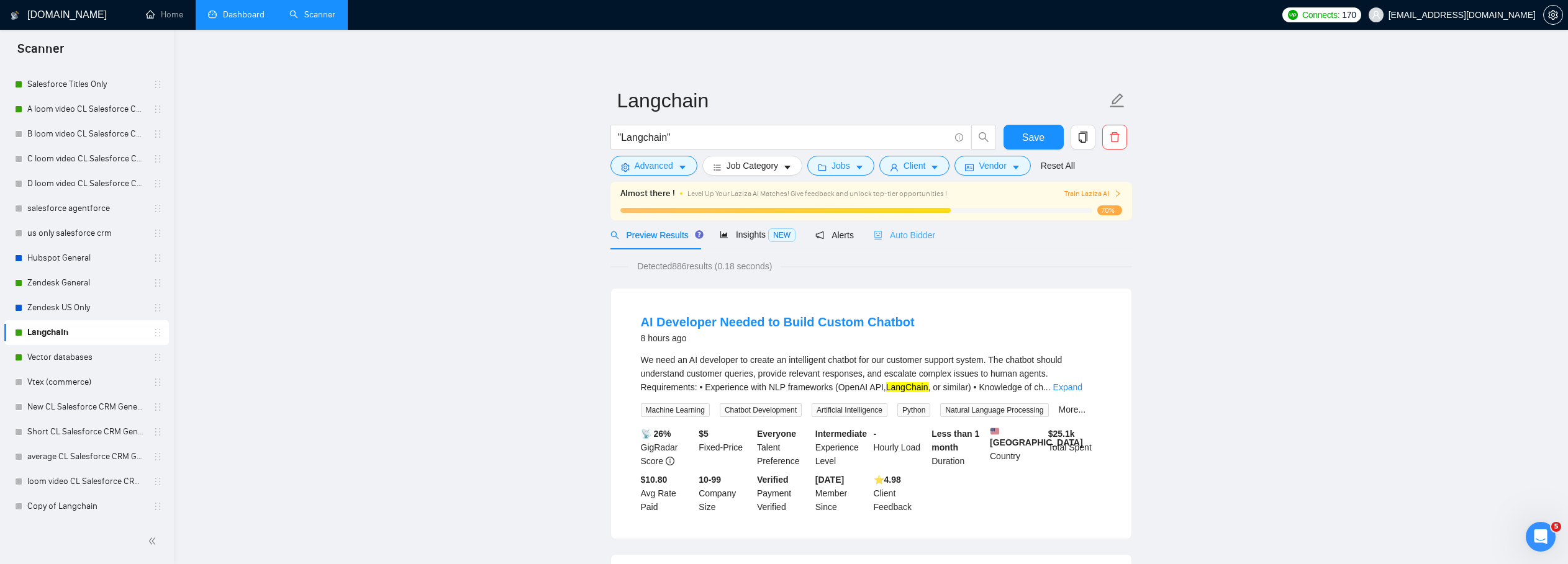
click at [902, 227] on div "Auto Bidder" at bounding box center [904, 235] width 61 height 29
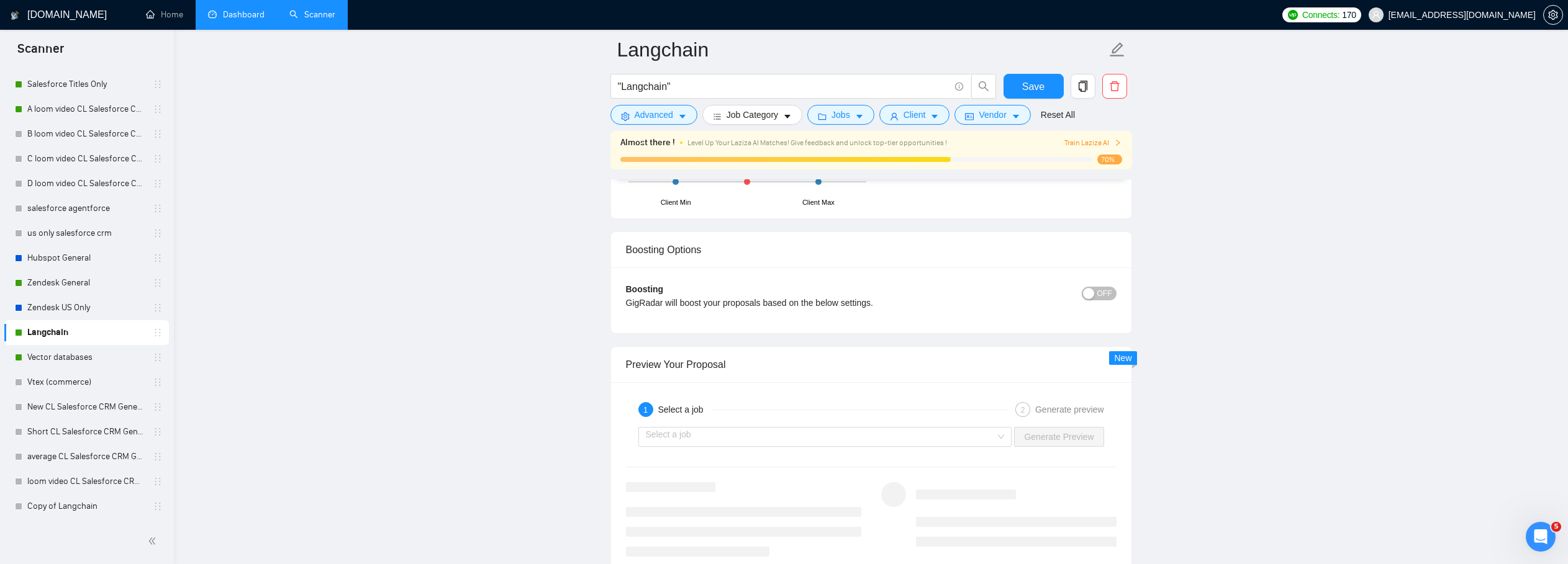
scroll to position [2206, 0]
click at [1106, 294] on span "OFF" at bounding box center [1104, 295] width 15 height 13
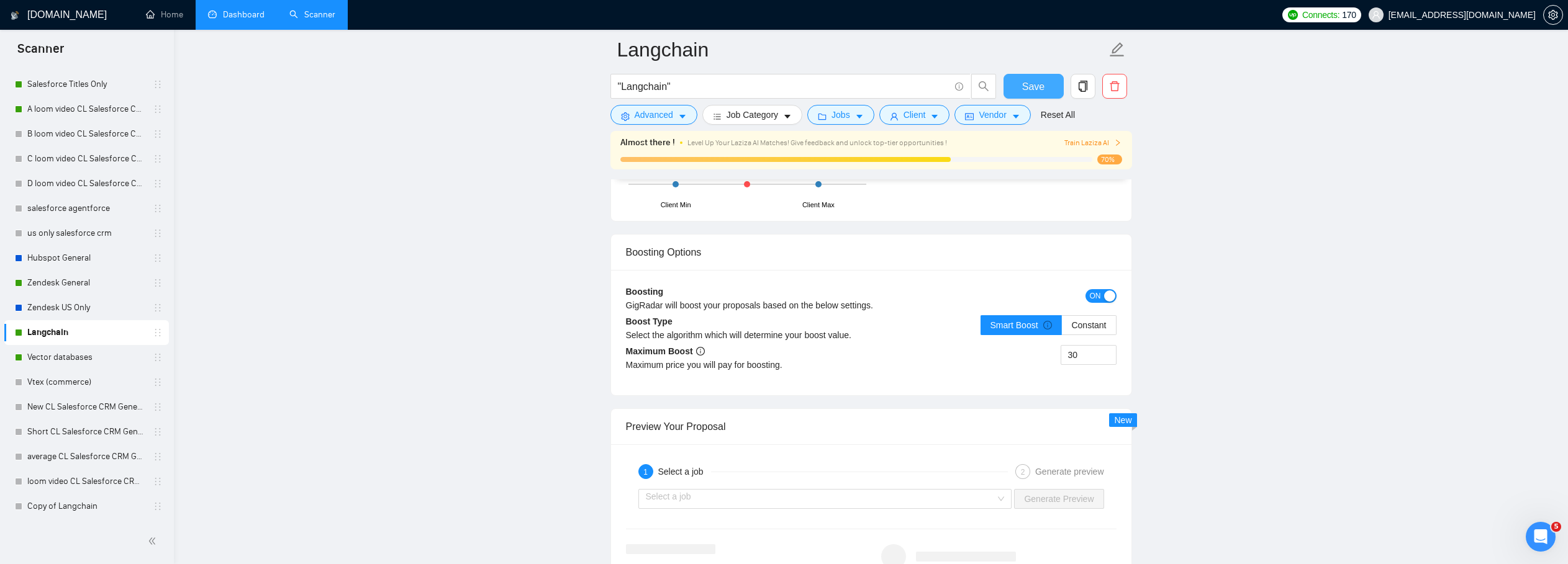
click at [1033, 87] on span "Save" at bounding box center [1032, 86] width 22 height 15
click at [98, 360] on link "Vector databases" at bounding box center [86, 358] width 118 height 25
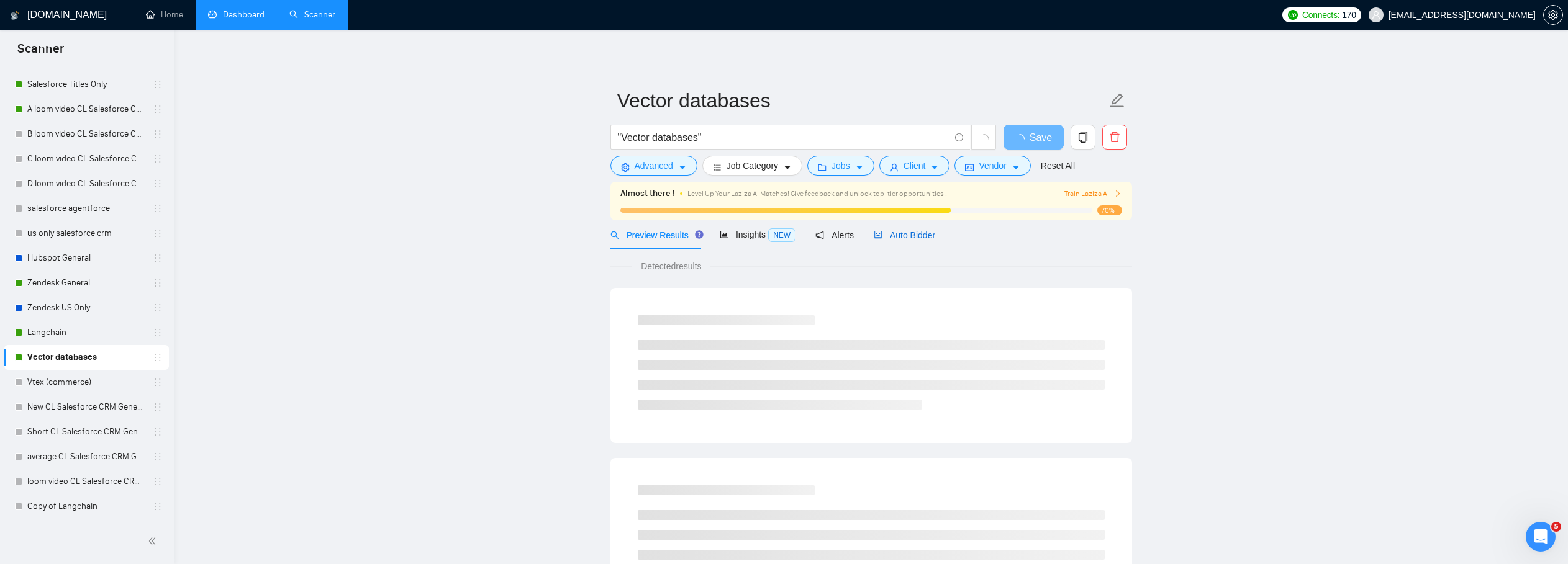
click at [907, 234] on span "Auto Bidder" at bounding box center [904, 235] width 61 height 10
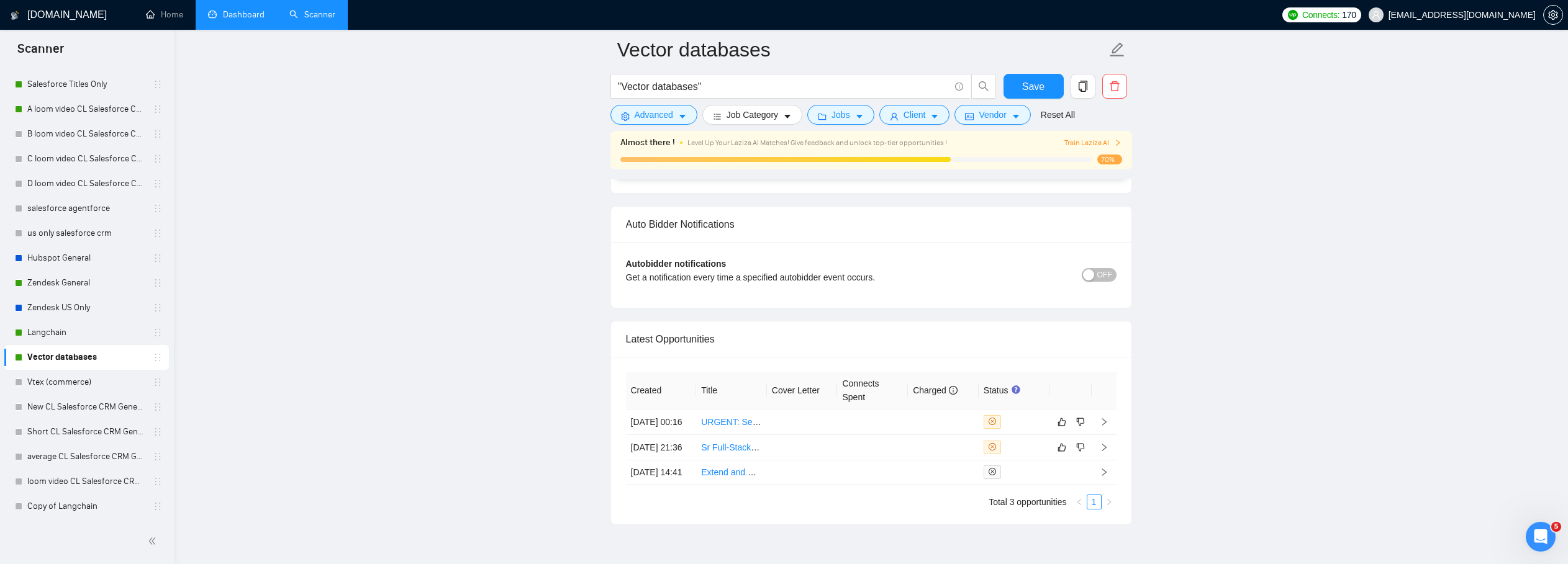
scroll to position [2907, 0]
click at [1098, 280] on span "OFF" at bounding box center [1104, 273] width 15 height 13
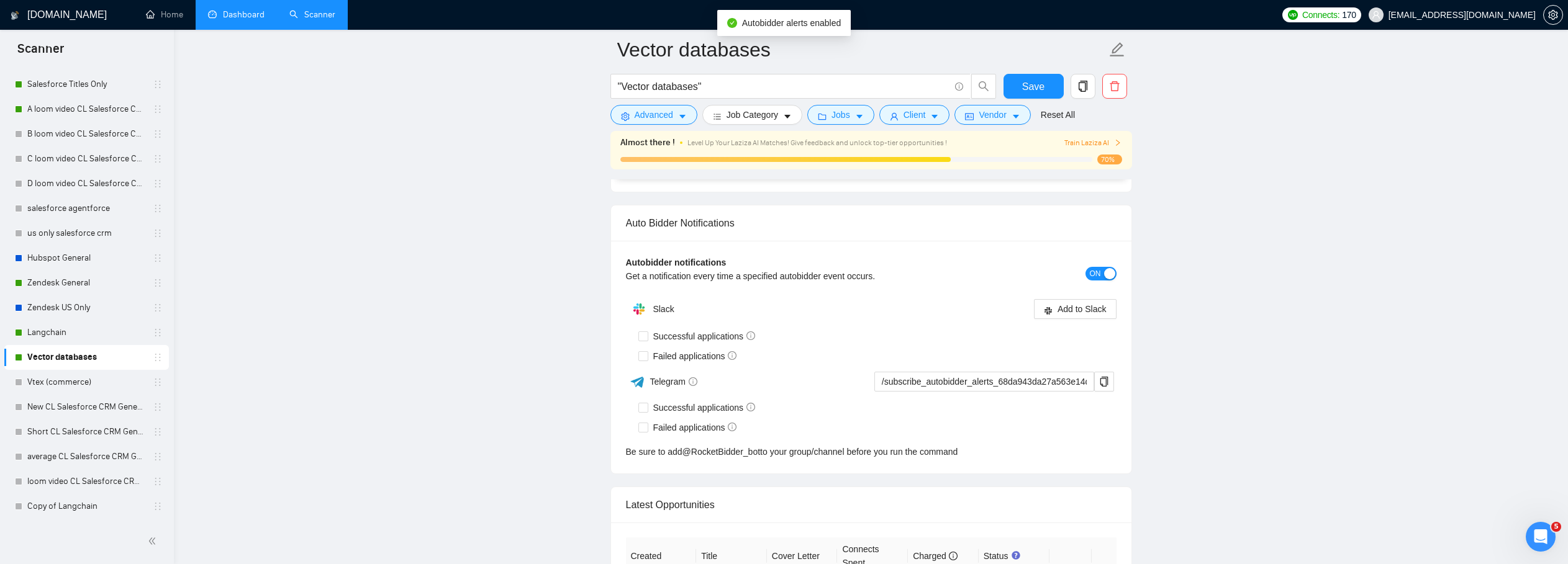
click at [1104, 279] on div "button" at bounding box center [1109, 273] width 12 height 12
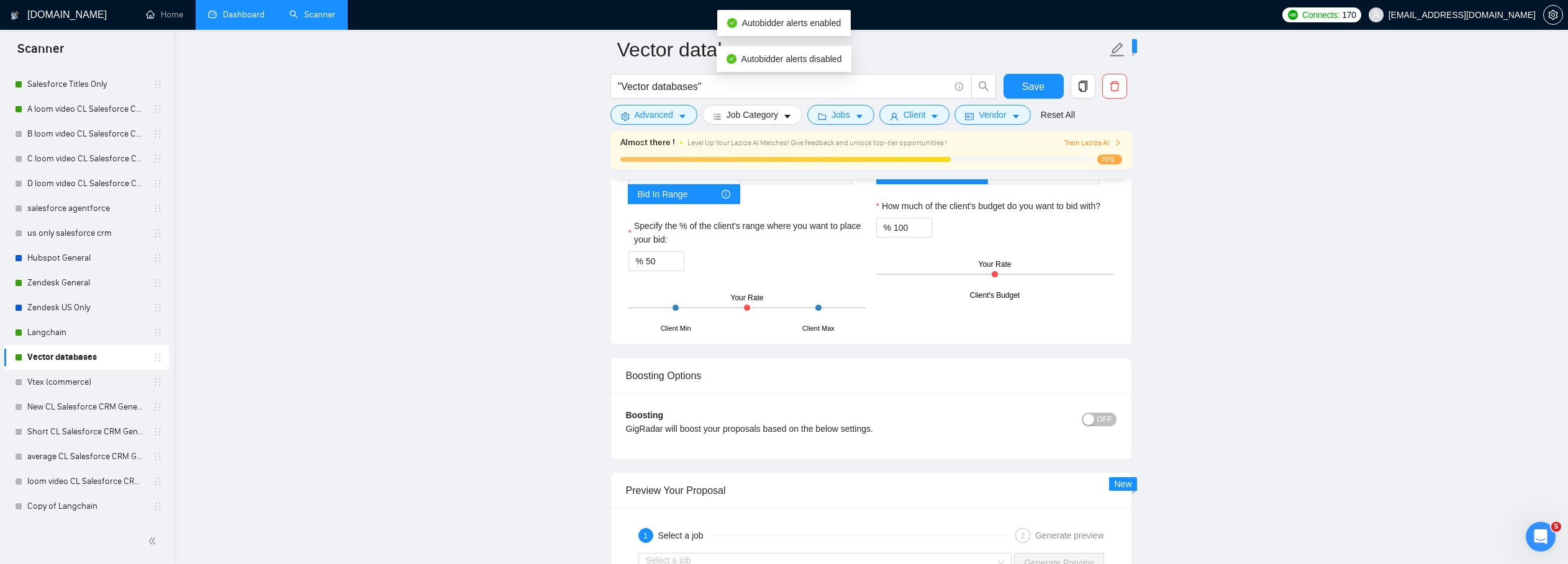
scroll to position [2040, 0]
click at [1095, 430] on button "OFF" at bounding box center [1098, 423] width 35 height 13
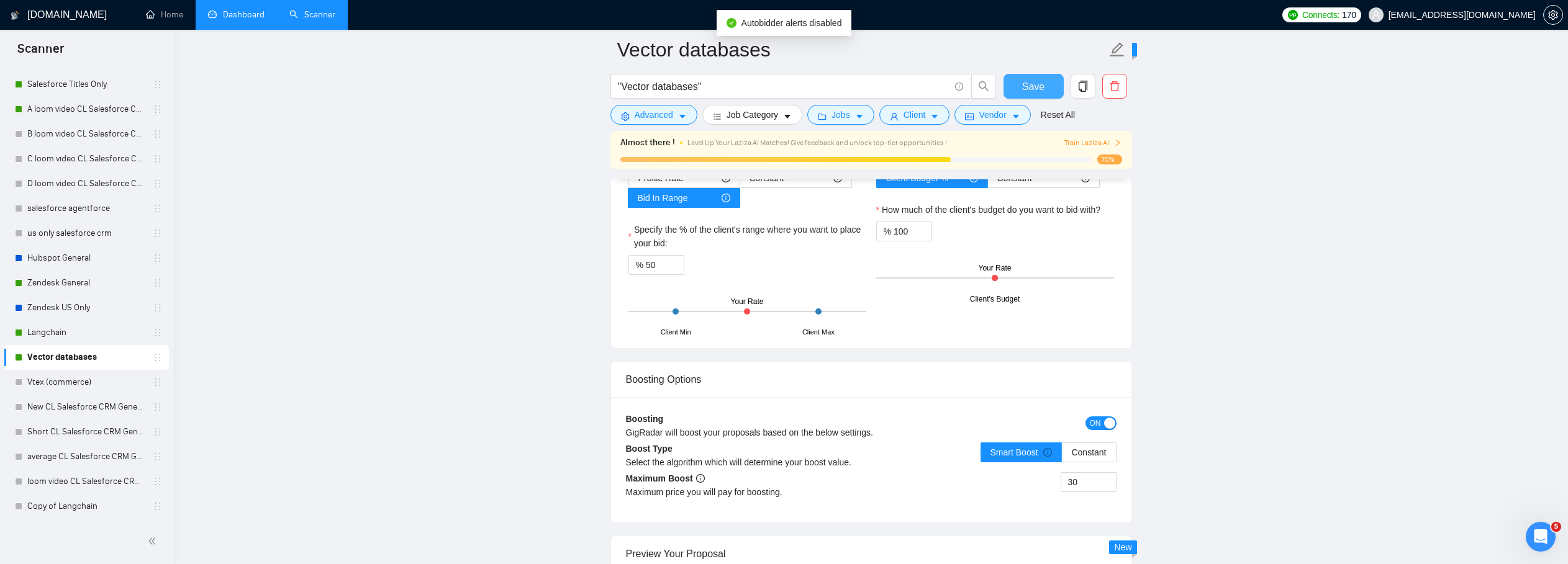
click at [1031, 87] on span "Save" at bounding box center [1032, 86] width 22 height 15
